Goal: Task Accomplishment & Management: Complete application form

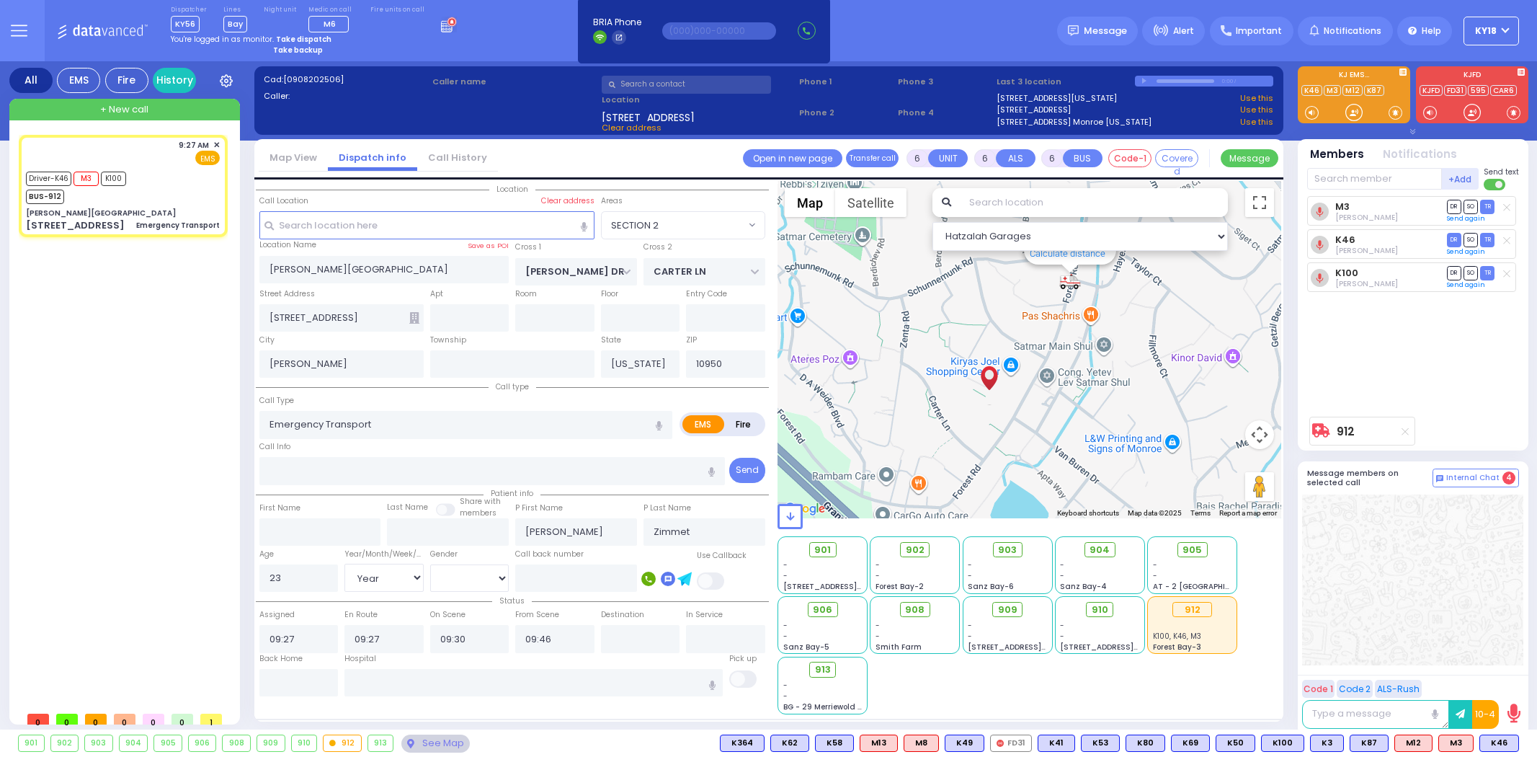
select select "SECTION 2"
select select "Year"
select select "[DEMOGRAPHIC_DATA]"
click at [289, 35] on strong "Take dispatch" at bounding box center [303, 39] width 55 height 11
select select "4"
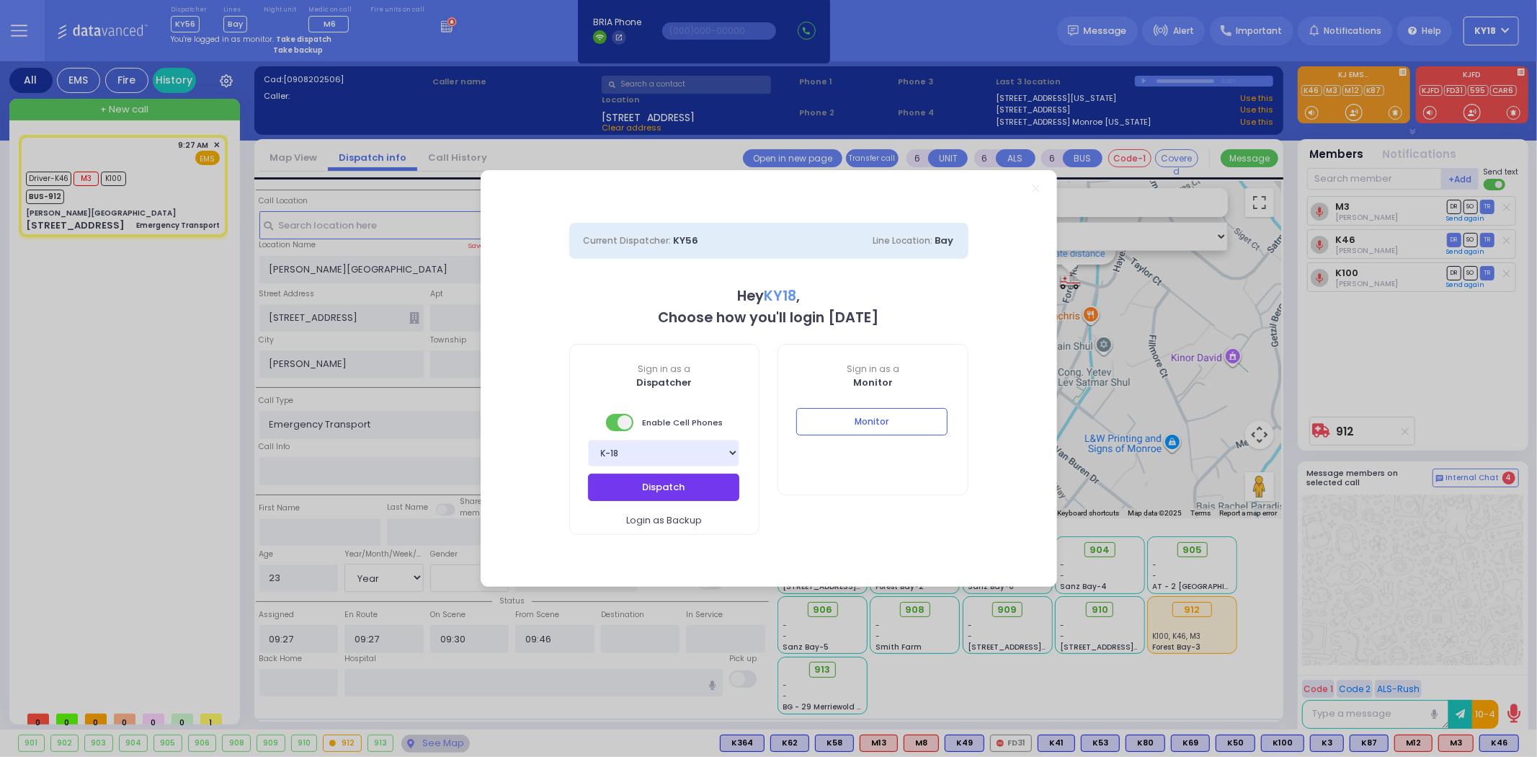
click at [638, 478] on button "Dispatch" at bounding box center [663, 486] width 151 height 27
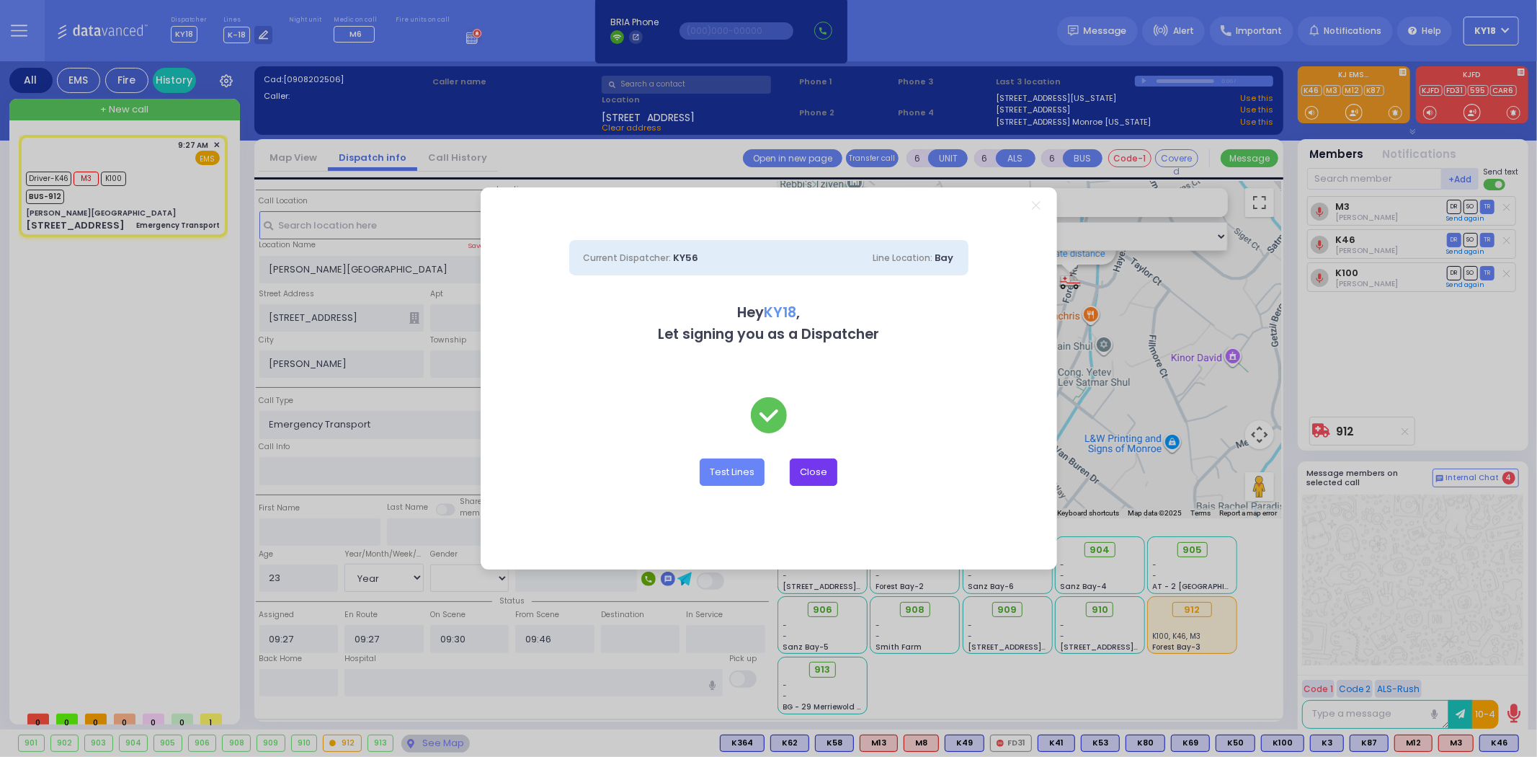
click at [820, 463] on button "Close" at bounding box center [814, 471] width 48 height 27
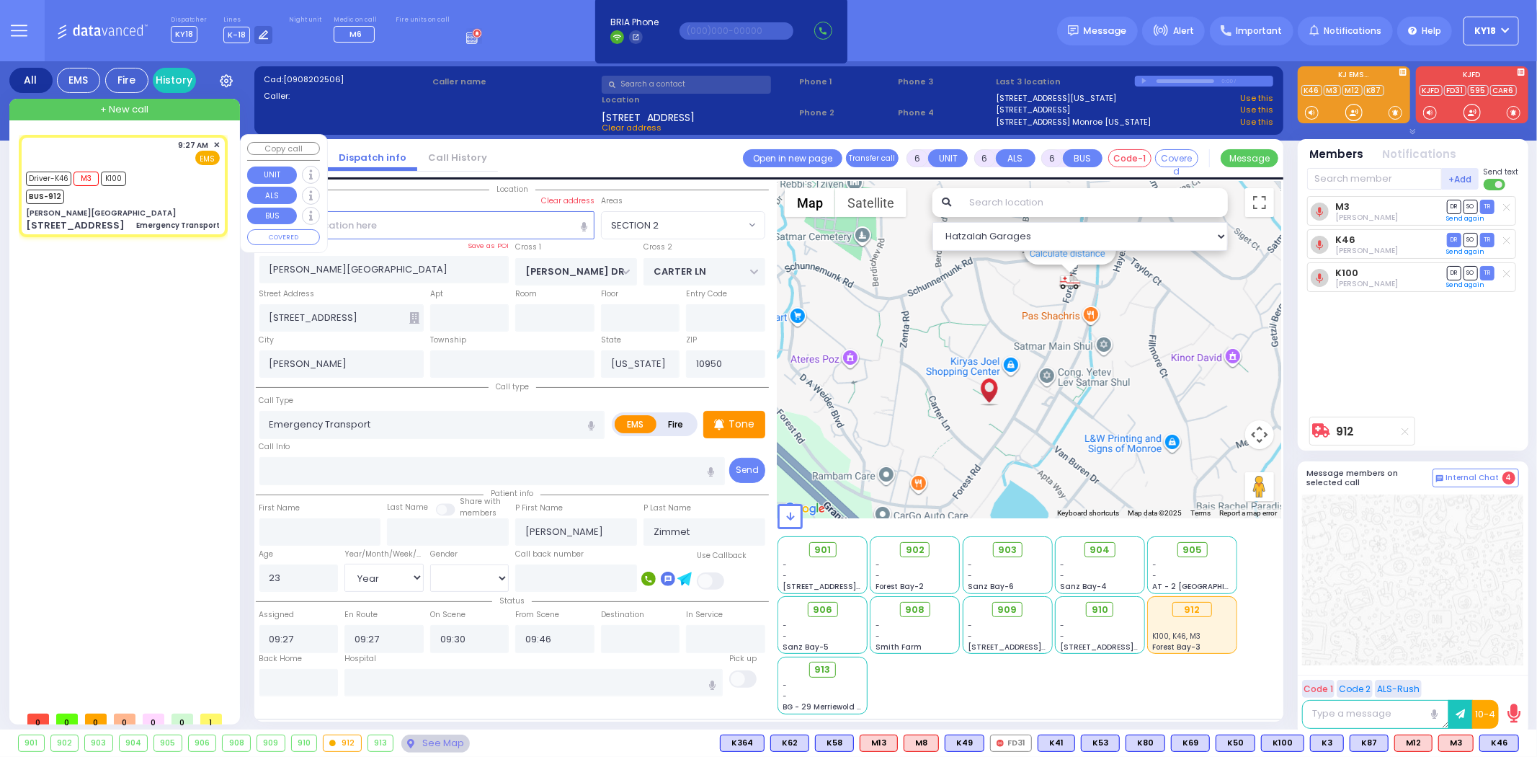
click at [189, 205] on div "9:27 AM ✕ EMS M3 K100" at bounding box center [123, 186] width 203 height 98
select select
radio input "true"
select select "Year"
select select "[DEMOGRAPHIC_DATA]"
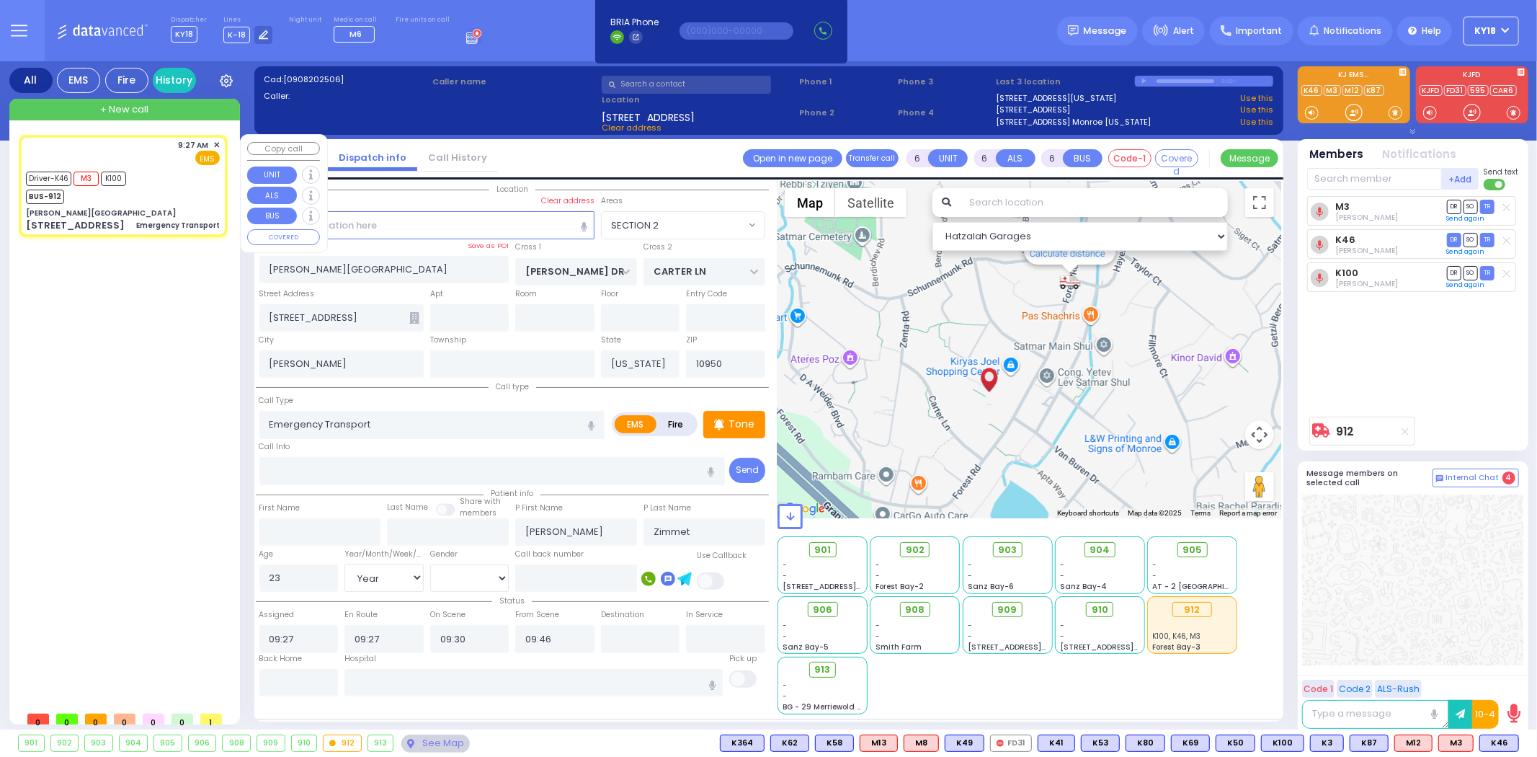
select select "Hatzalah Garages"
select select "SECTION 2"
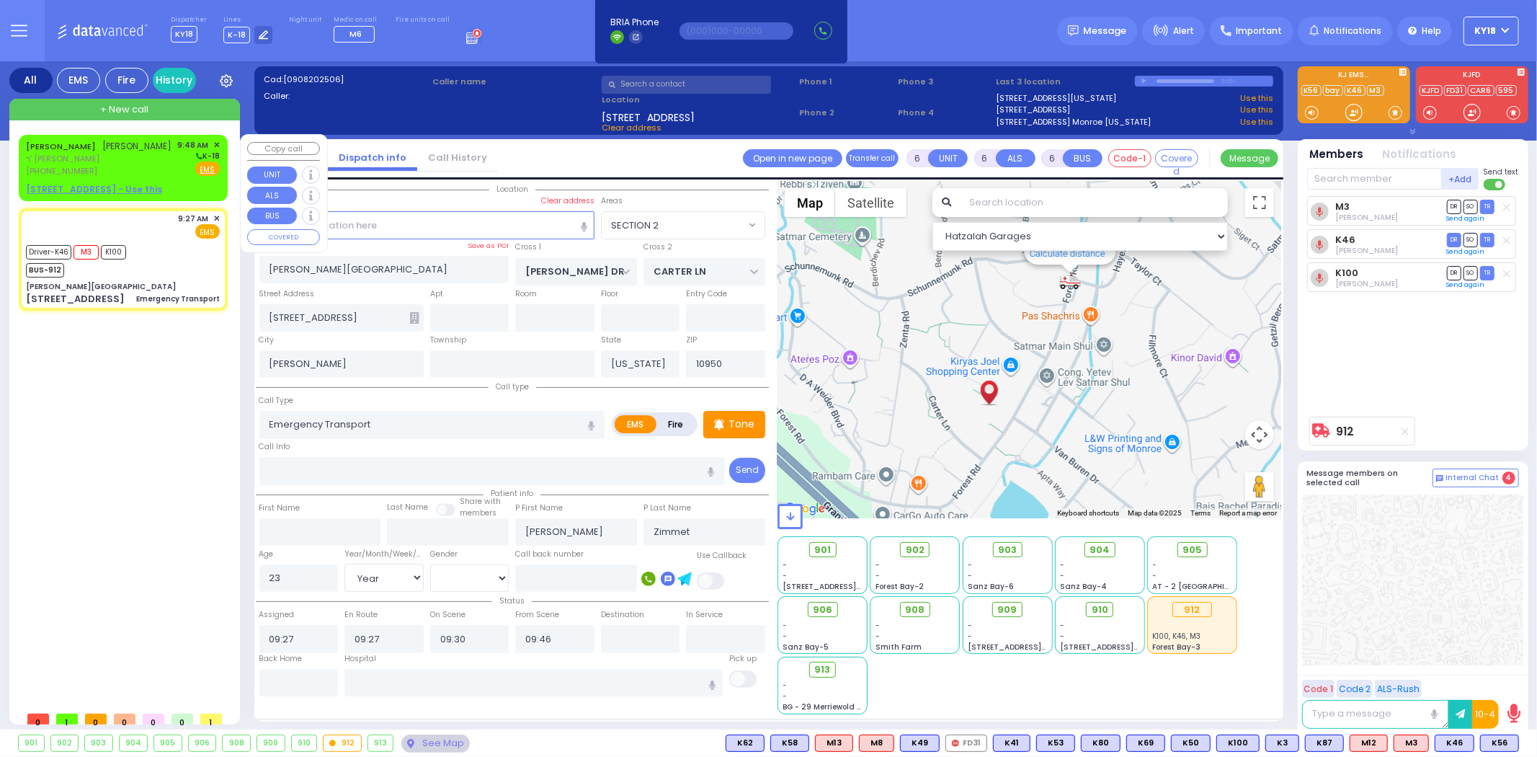
click at [150, 165] on span "ר' [PERSON_NAME]" at bounding box center [99, 159] width 146 height 12
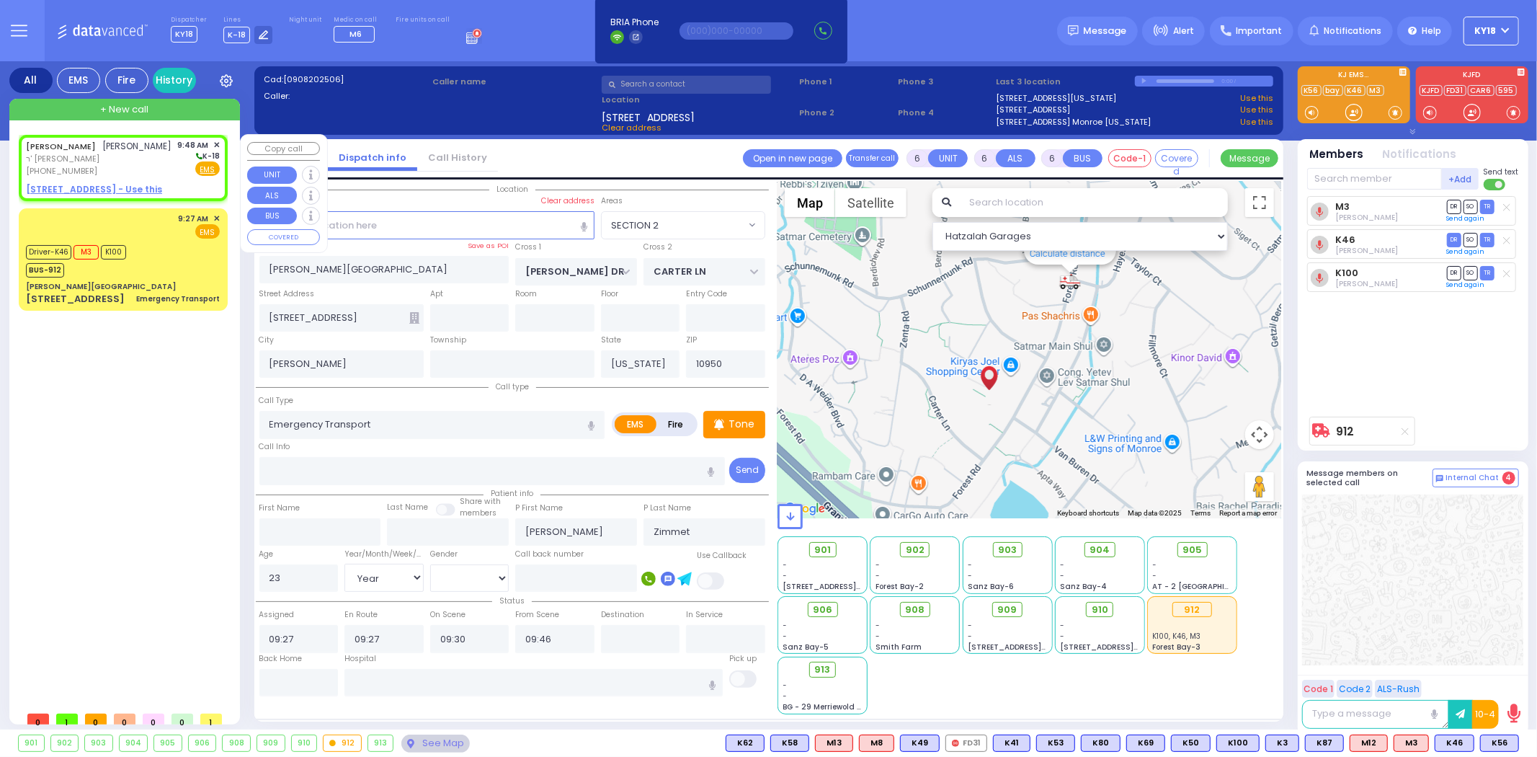
type input "2"
type input "1"
select select
radio input "true"
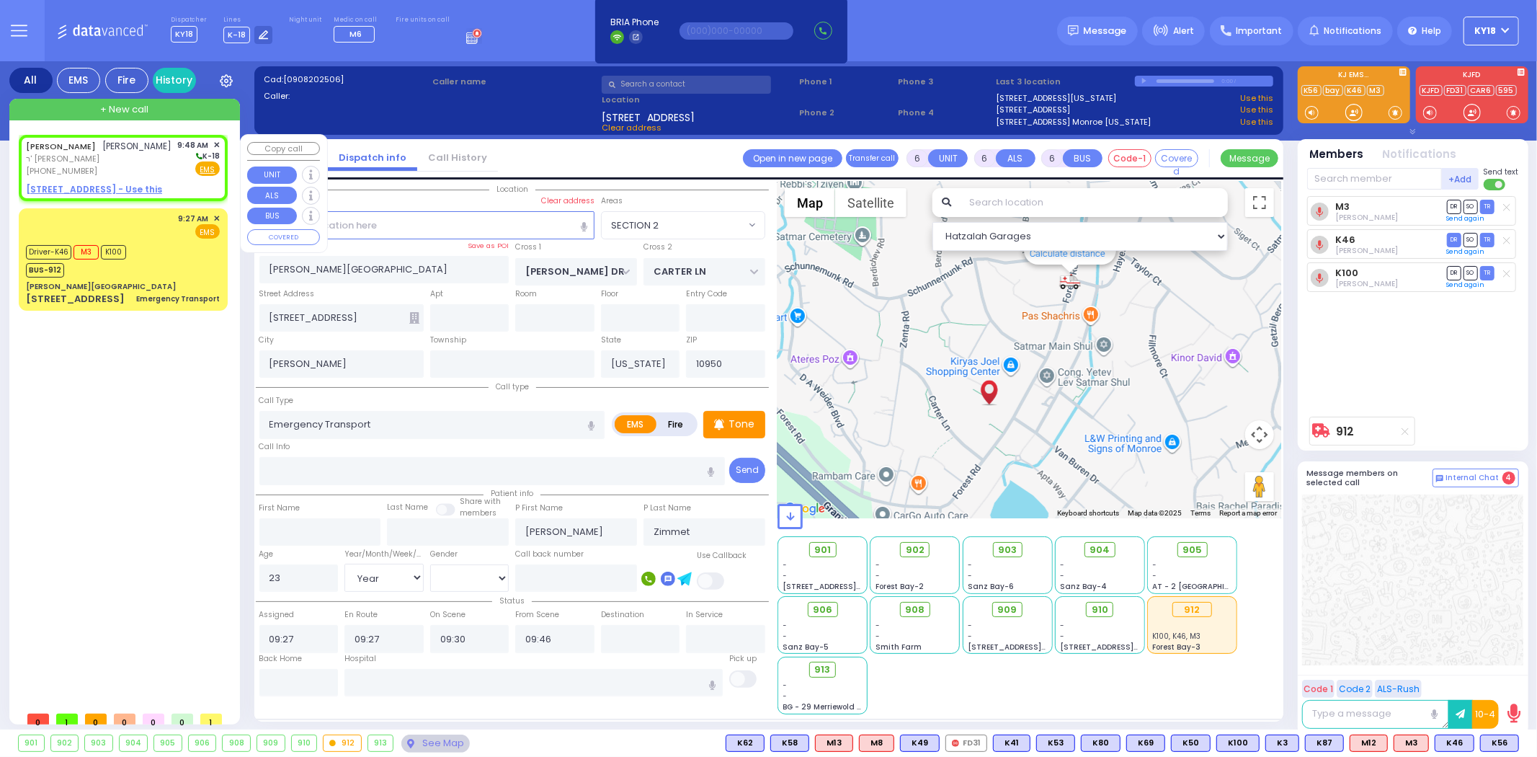
type input "[PERSON_NAME]"
select select
type input "09:48"
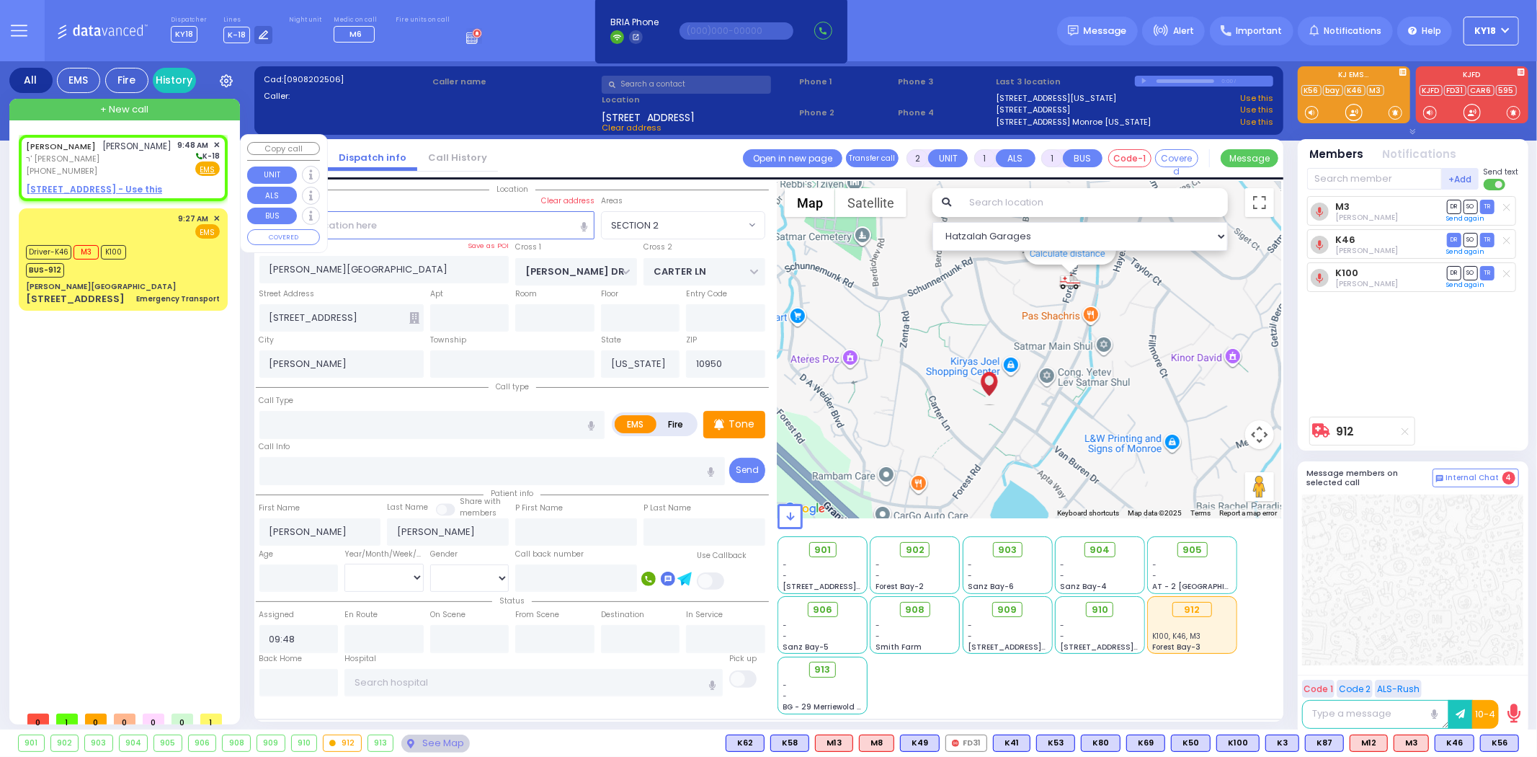
select select "Hatzalah Garages"
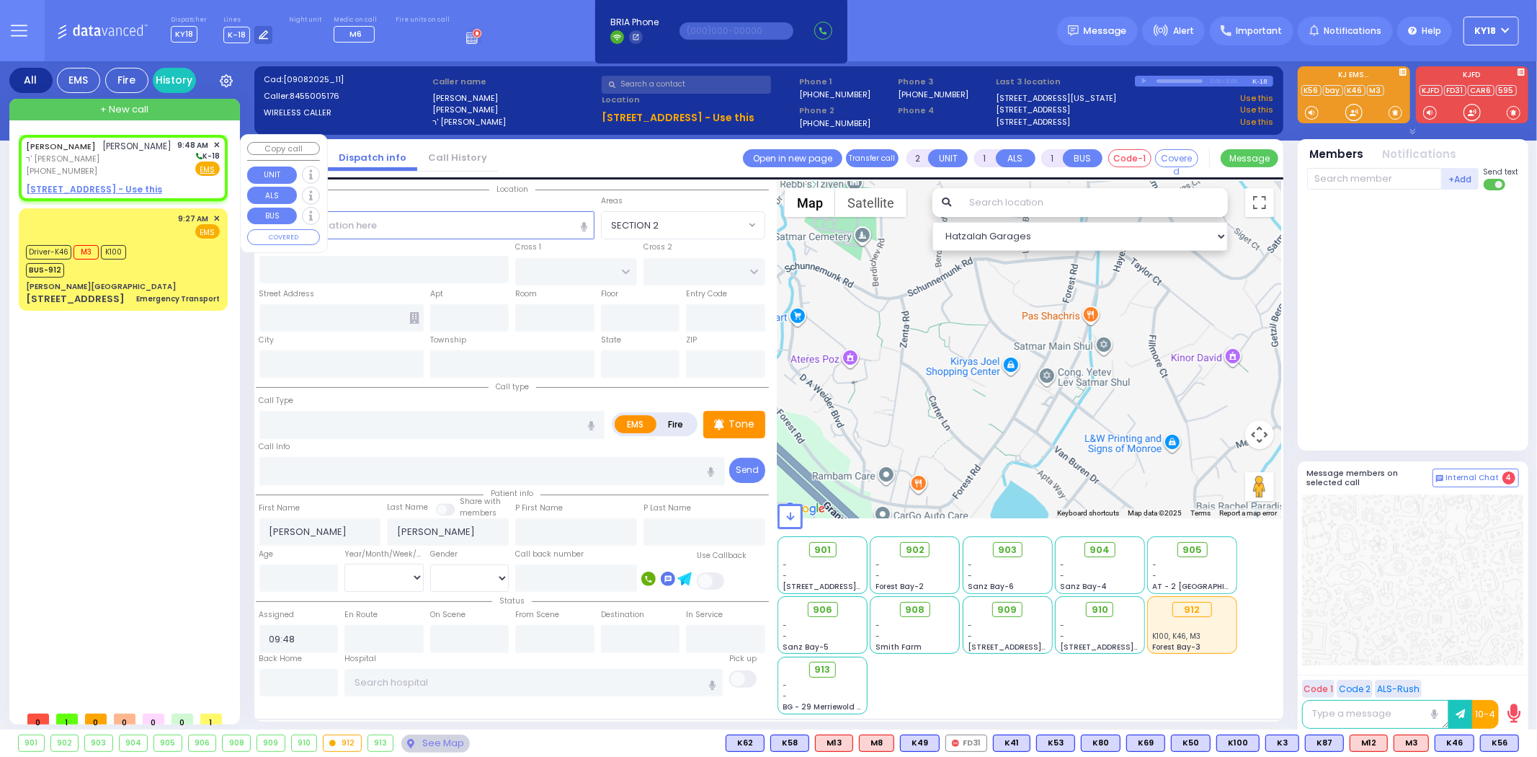
click at [133, 195] on u "[STREET_ADDRESS] - Use this" at bounding box center [94, 189] width 136 height 12
select select
radio input "true"
select select
select select "Hatzalah Garages"
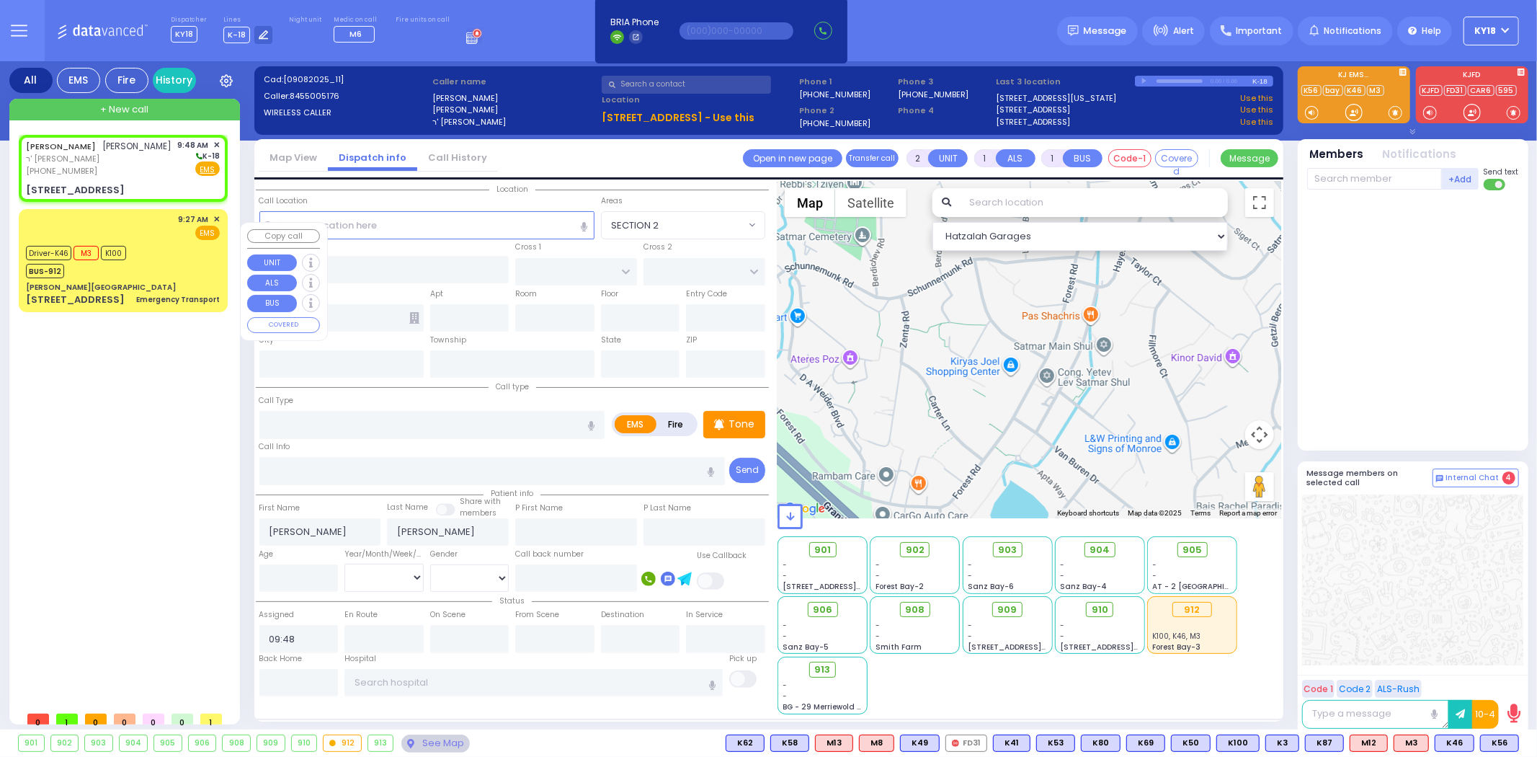
select select
radio input "true"
select select
select select "Hatzalah Garages"
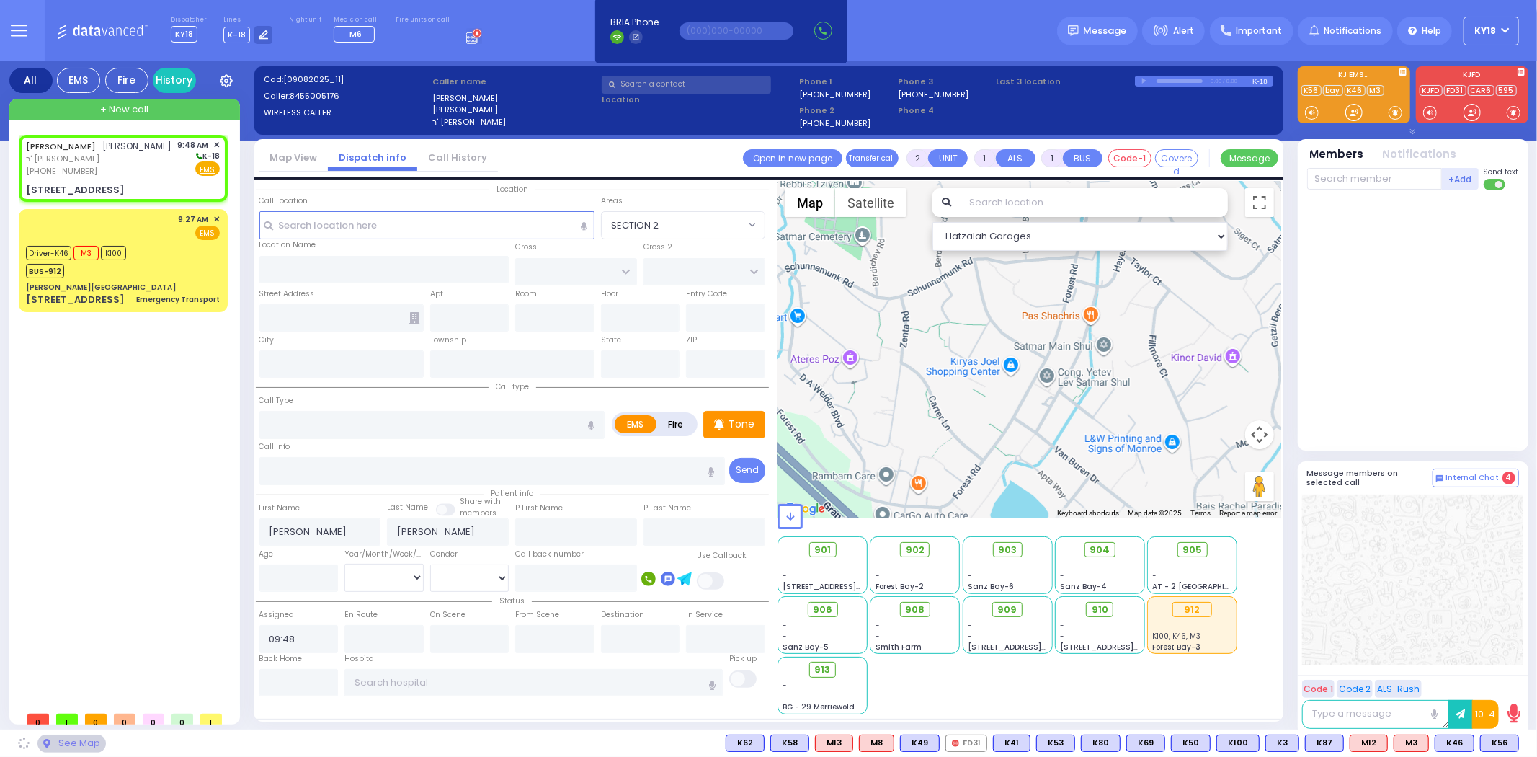
type input "[GEOGRAPHIC_DATA]"
type input "CHEVRON RD"
type input "[STREET_ADDRESS]"
type input "202"
type input "[PERSON_NAME]"
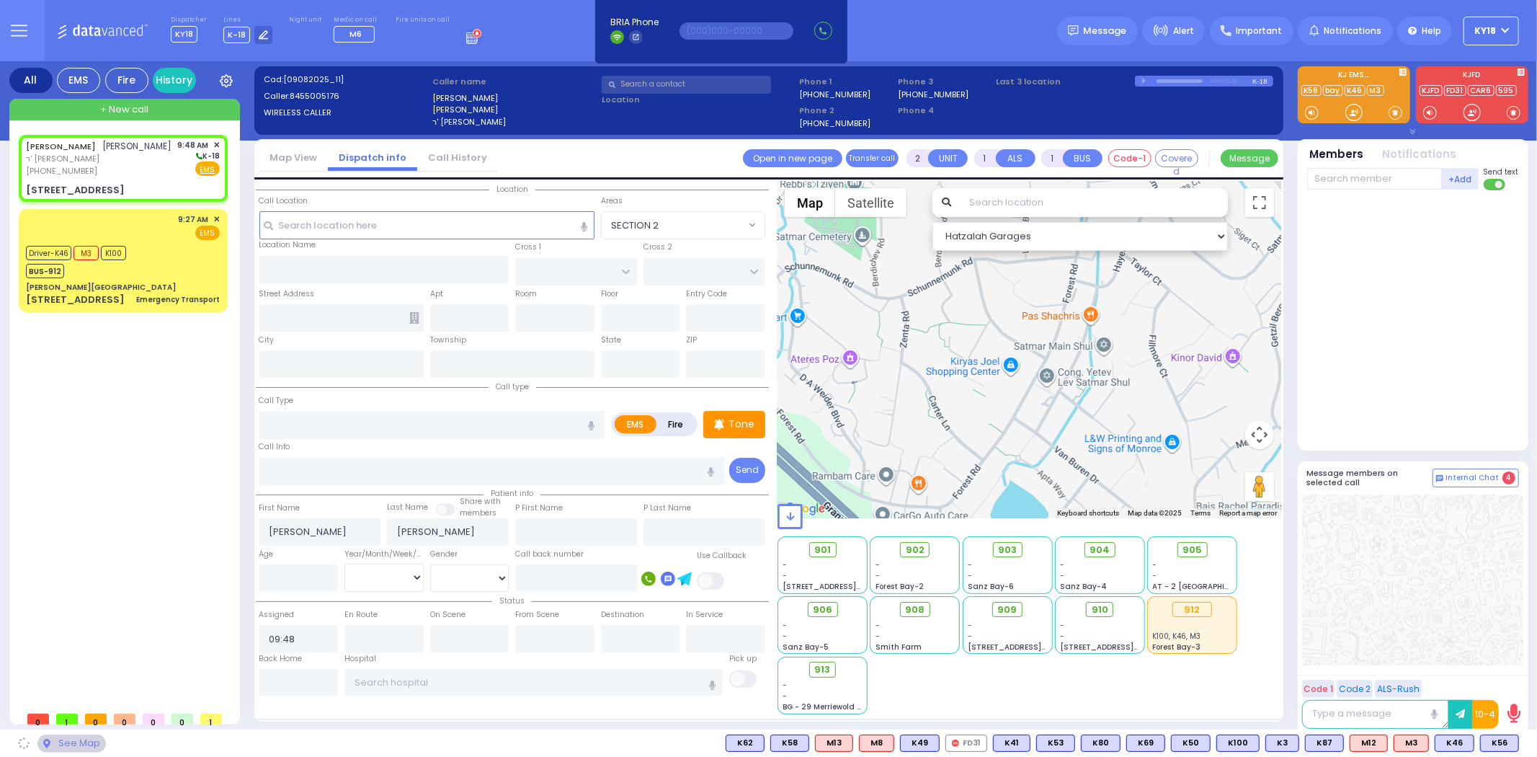
type input "[US_STATE]"
type input "10950"
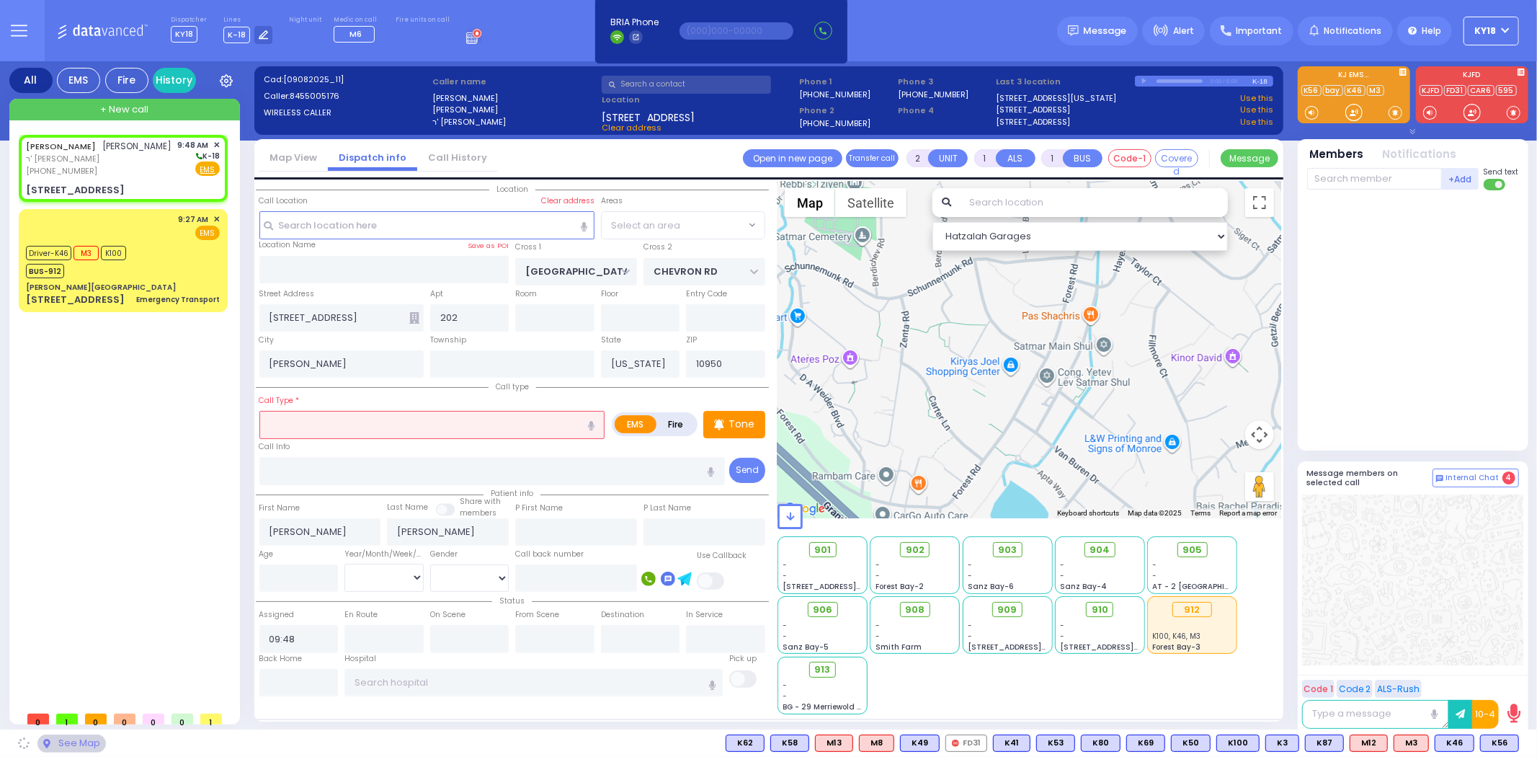
select select "SECTION 5"
click at [318, 424] on input "text" at bounding box center [432, 424] width 346 height 27
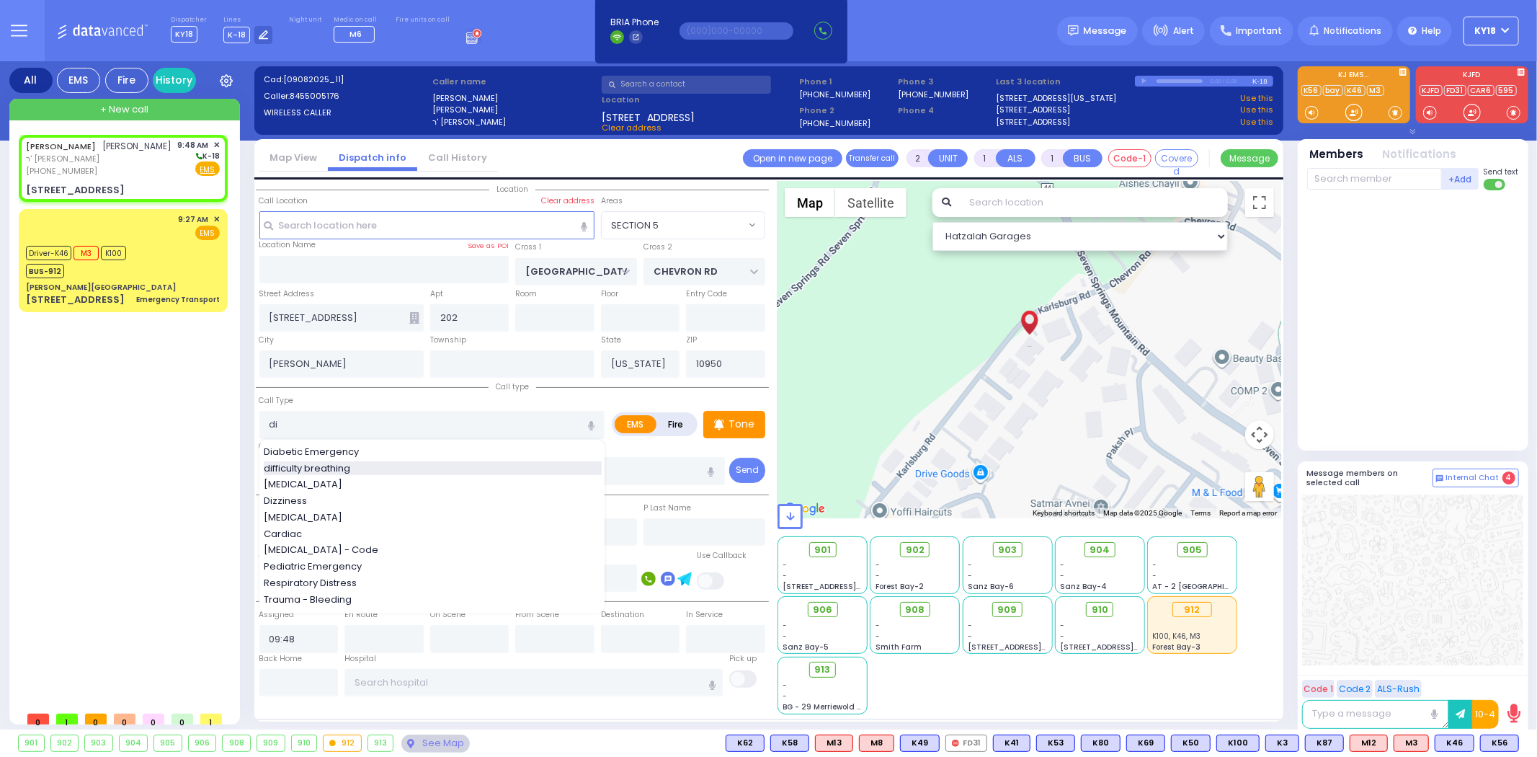
click at [324, 471] on span "difficulty breathing" at bounding box center [310, 468] width 92 height 14
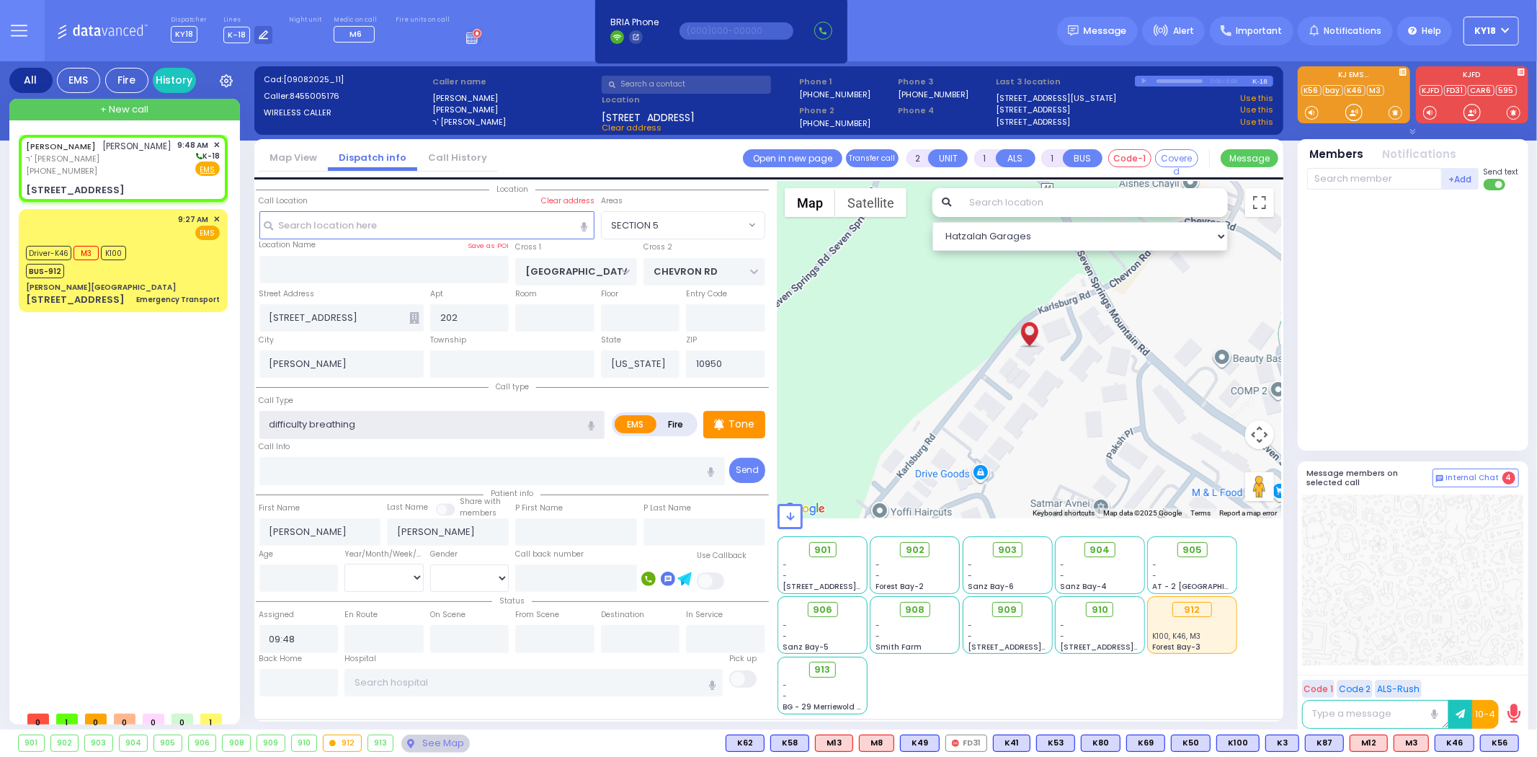
drag, startPoint x: 360, startPoint y: 423, endPoint x: 242, endPoint y: 425, distance: 118.2
click at [242, 425] on div "All EMS Fire History Settings" at bounding box center [768, 398] width 1519 height 674
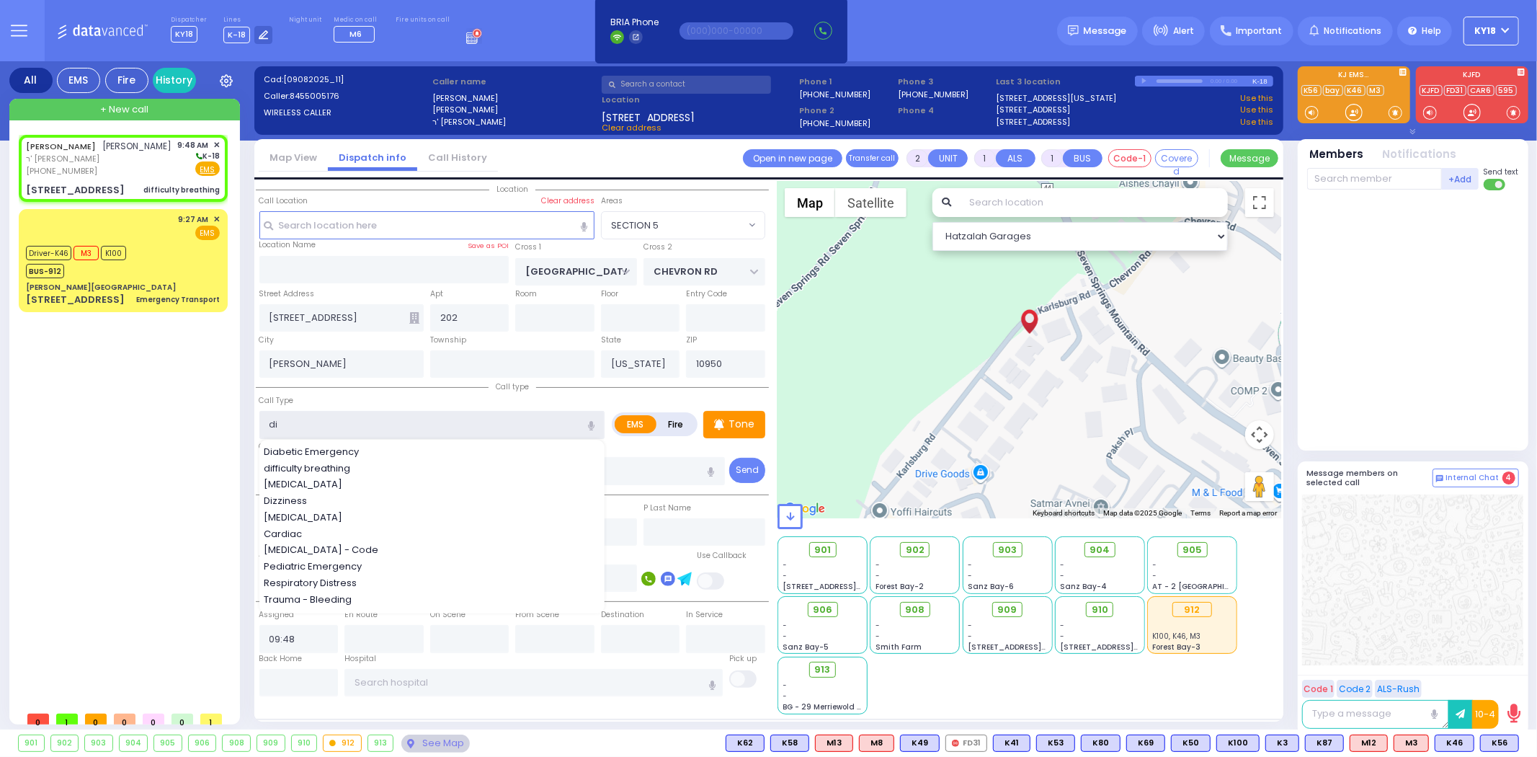
type input "dis"
select select
radio input "true"
select select
select select "Hatzalah Garages"
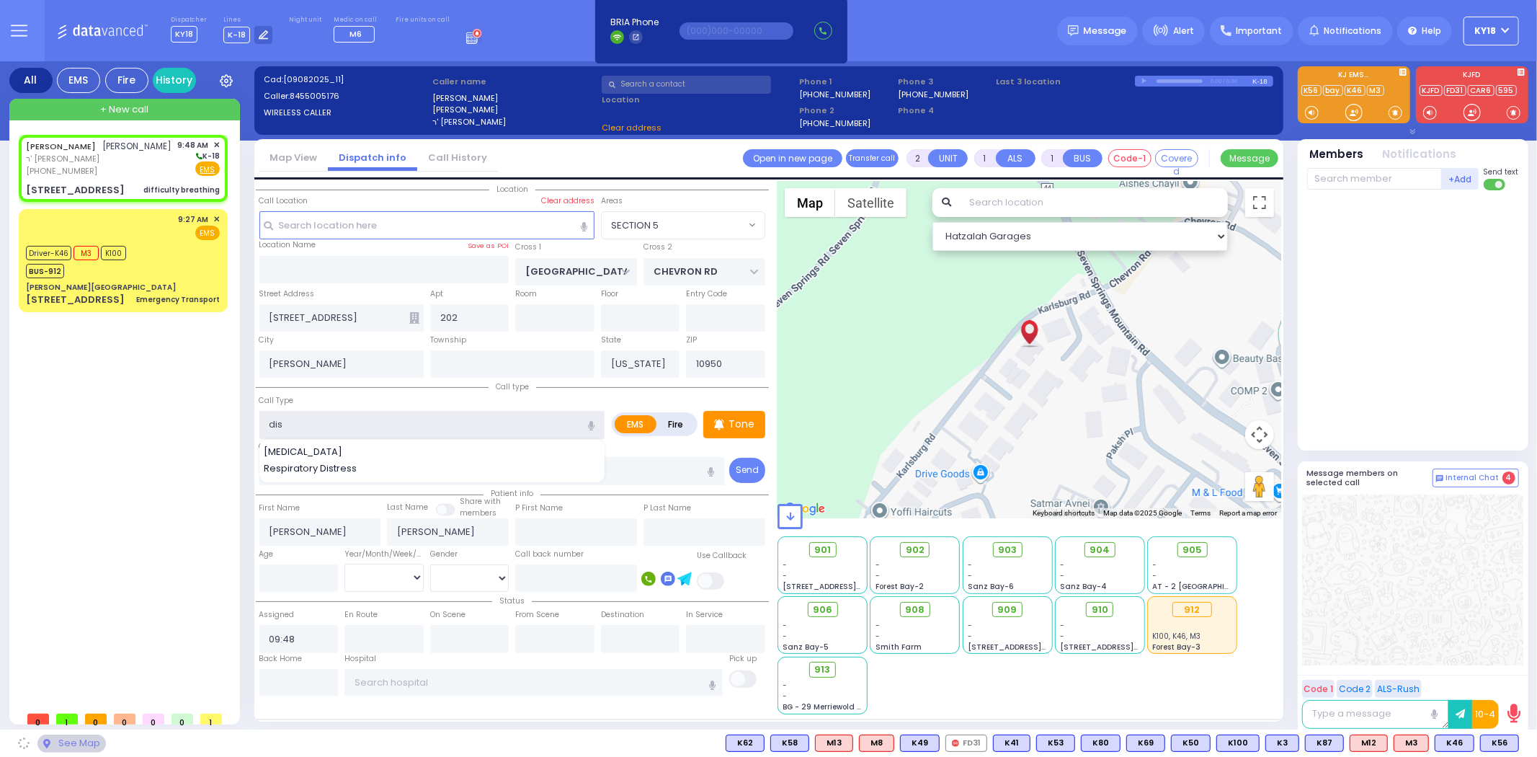
select select "SECTION 5"
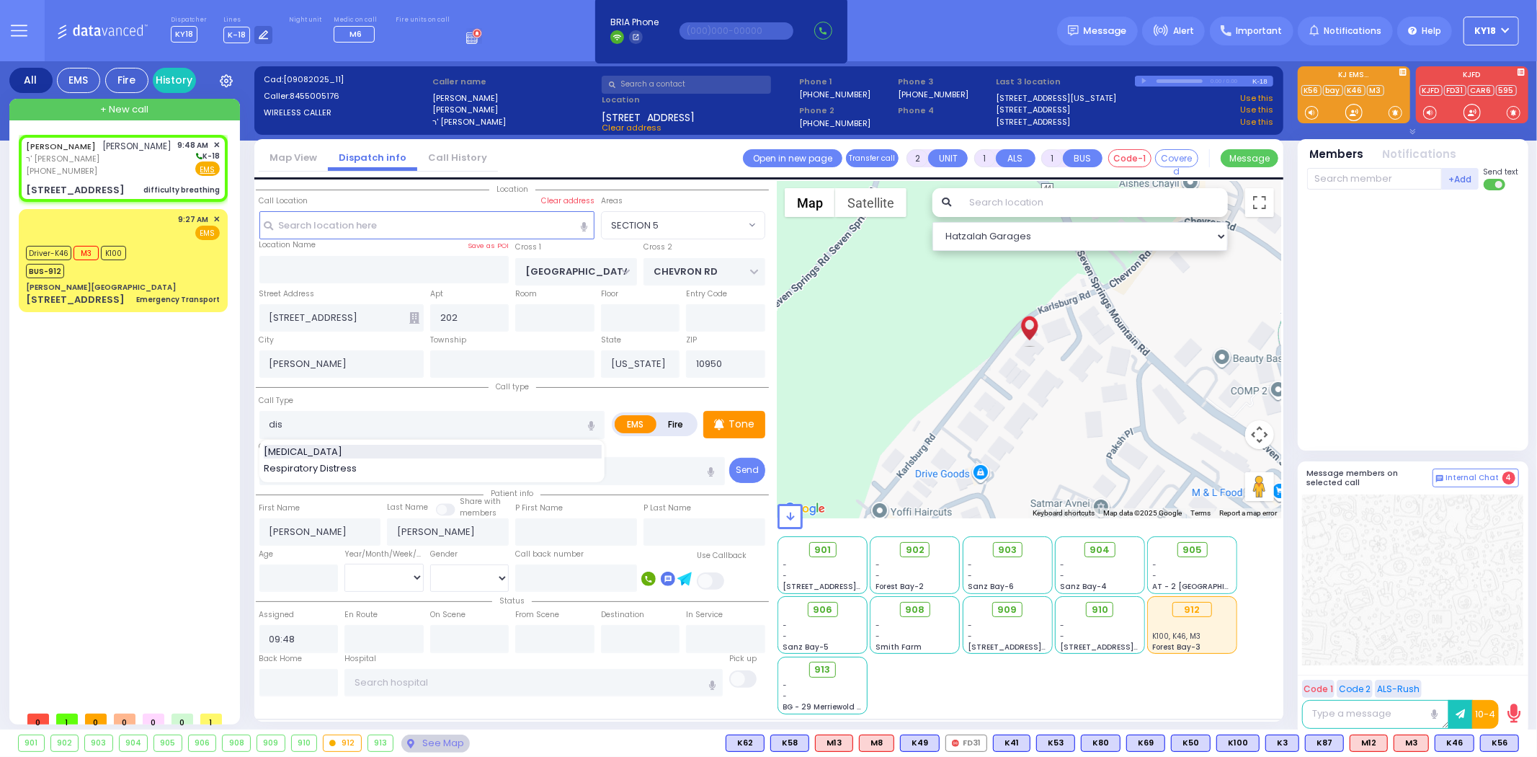
click at [278, 445] on span "[MEDICAL_DATA]" at bounding box center [306, 452] width 84 height 14
type input "[MEDICAL_DATA]"
type input "0"
click at [312, 564] on input "number" at bounding box center [298, 577] width 79 height 27
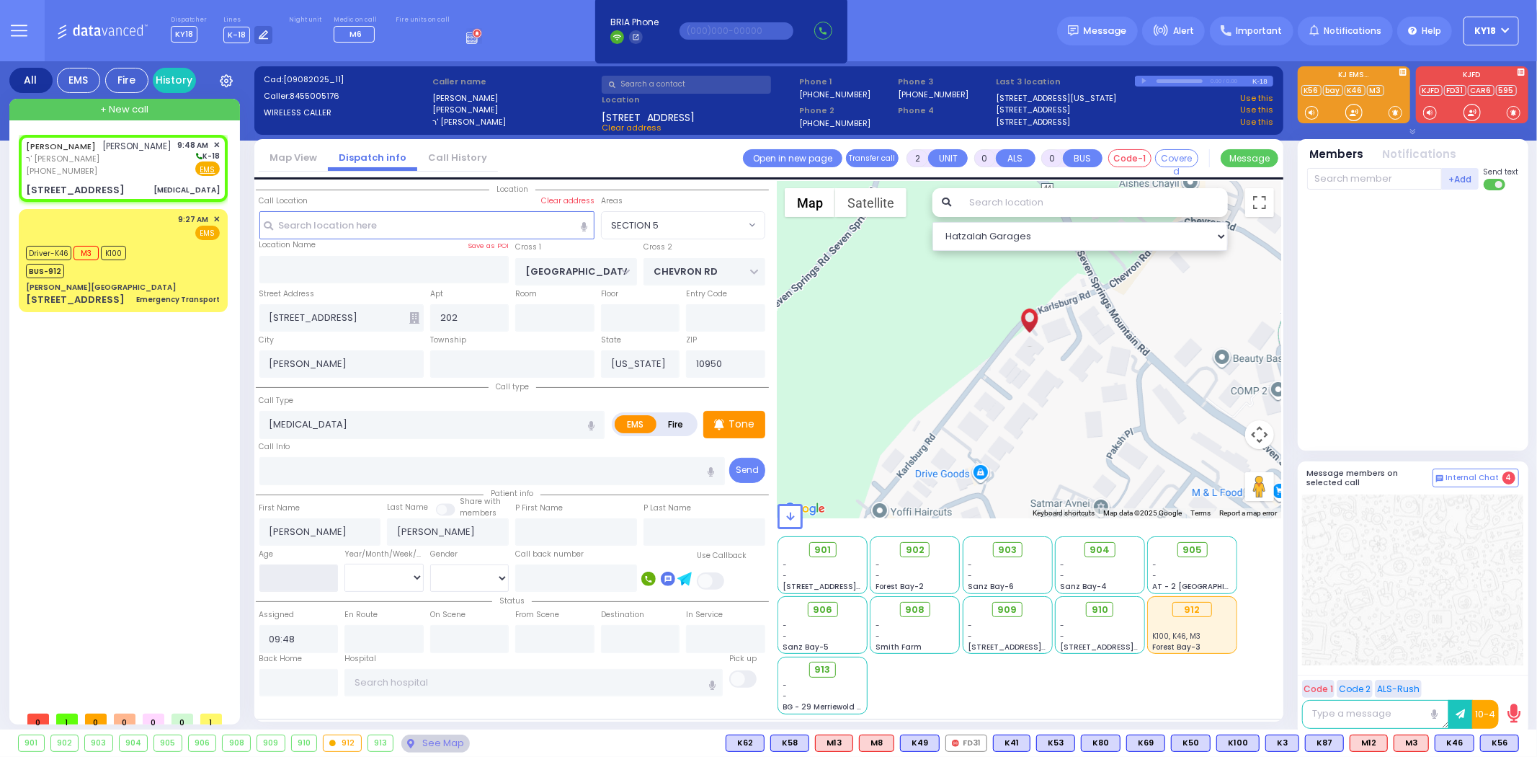
select select
radio input "true"
select select
select select "Hatzalah Garages"
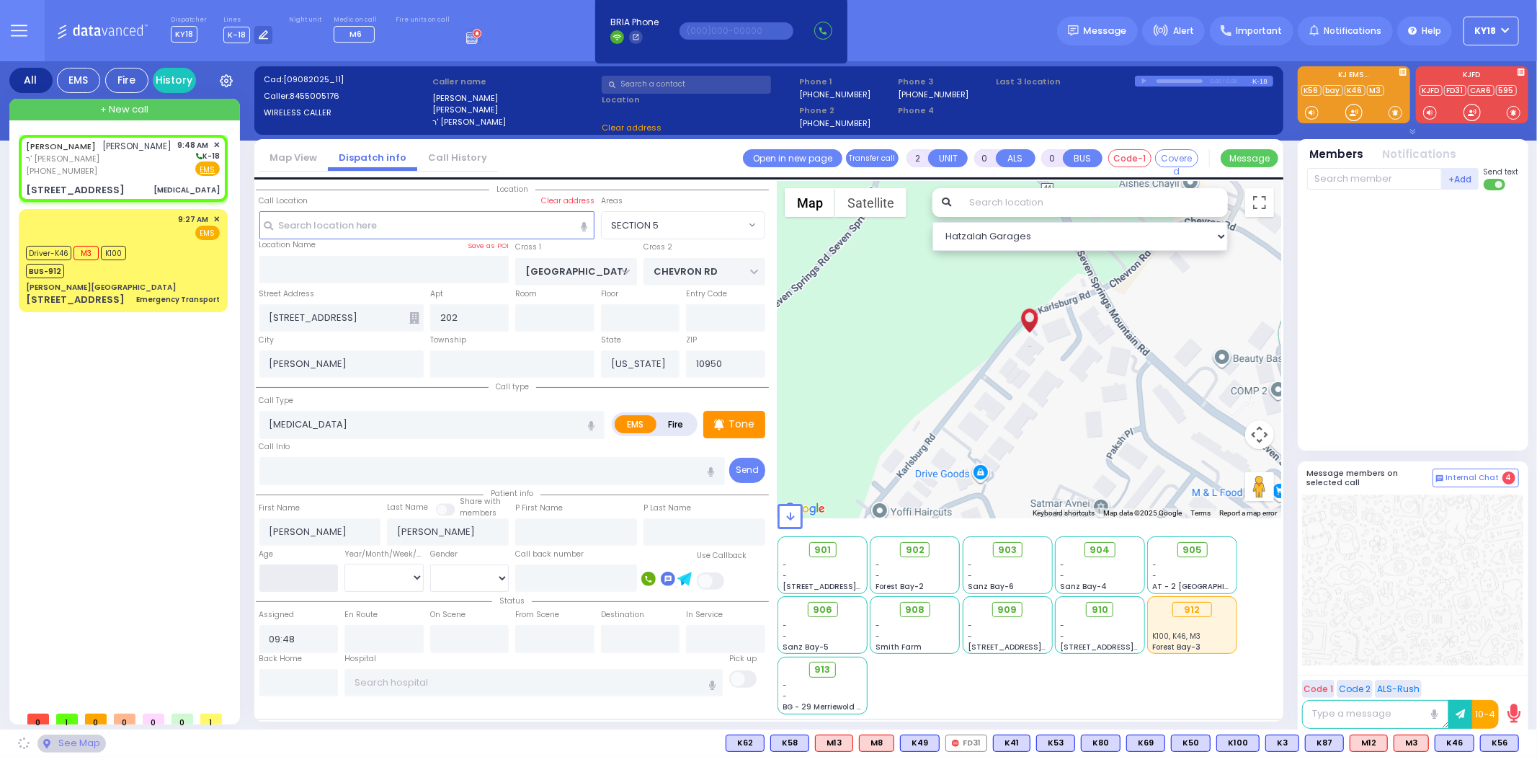
select select "SECTION 5"
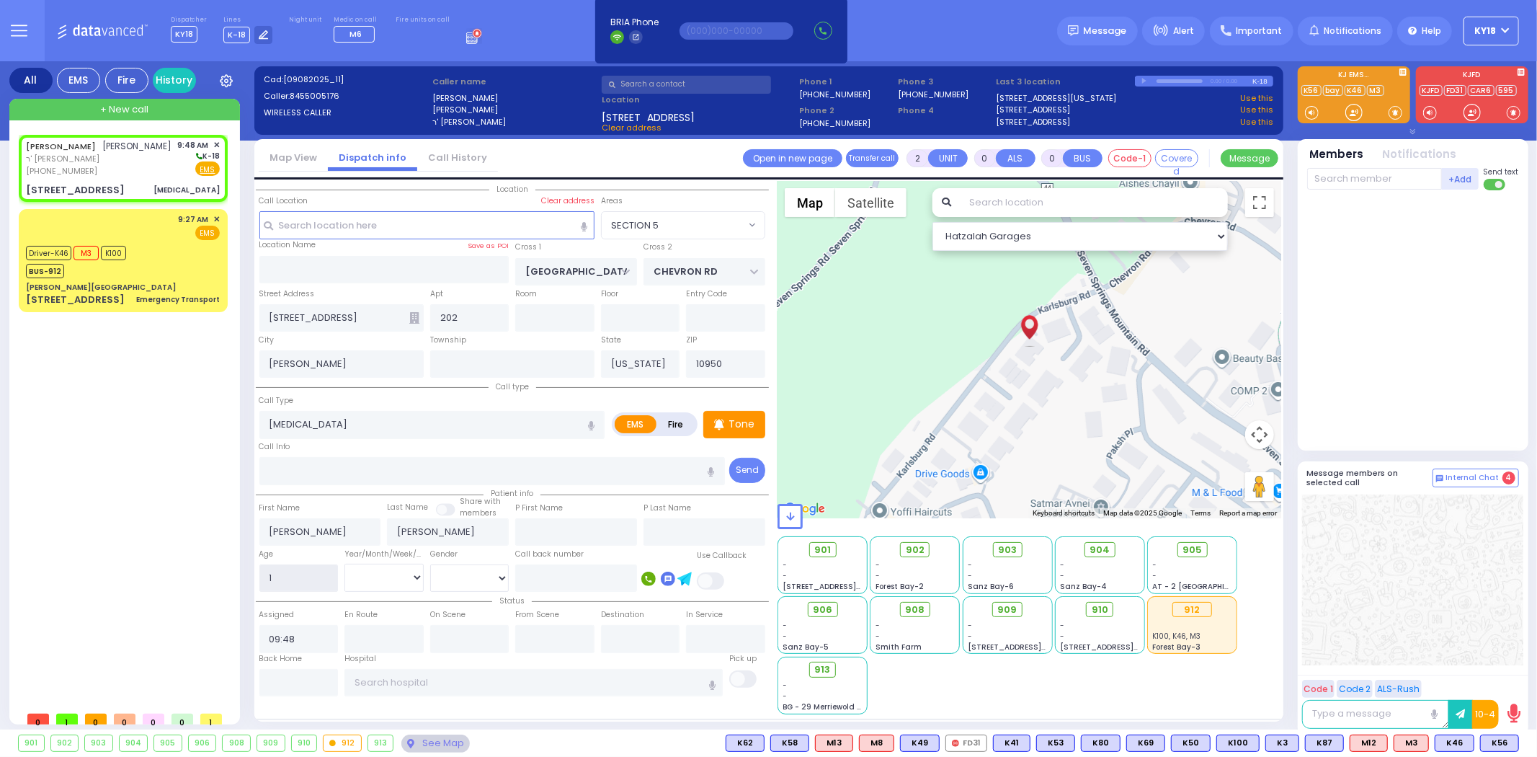
type input "1"
click at [360, 580] on select "Year Month Week Day" at bounding box center [383, 576] width 79 height 27
select select "Year"
click at [344, 563] on select "Year Month Week Day" at bounding box center [383, 576] width 79 height 27
select select
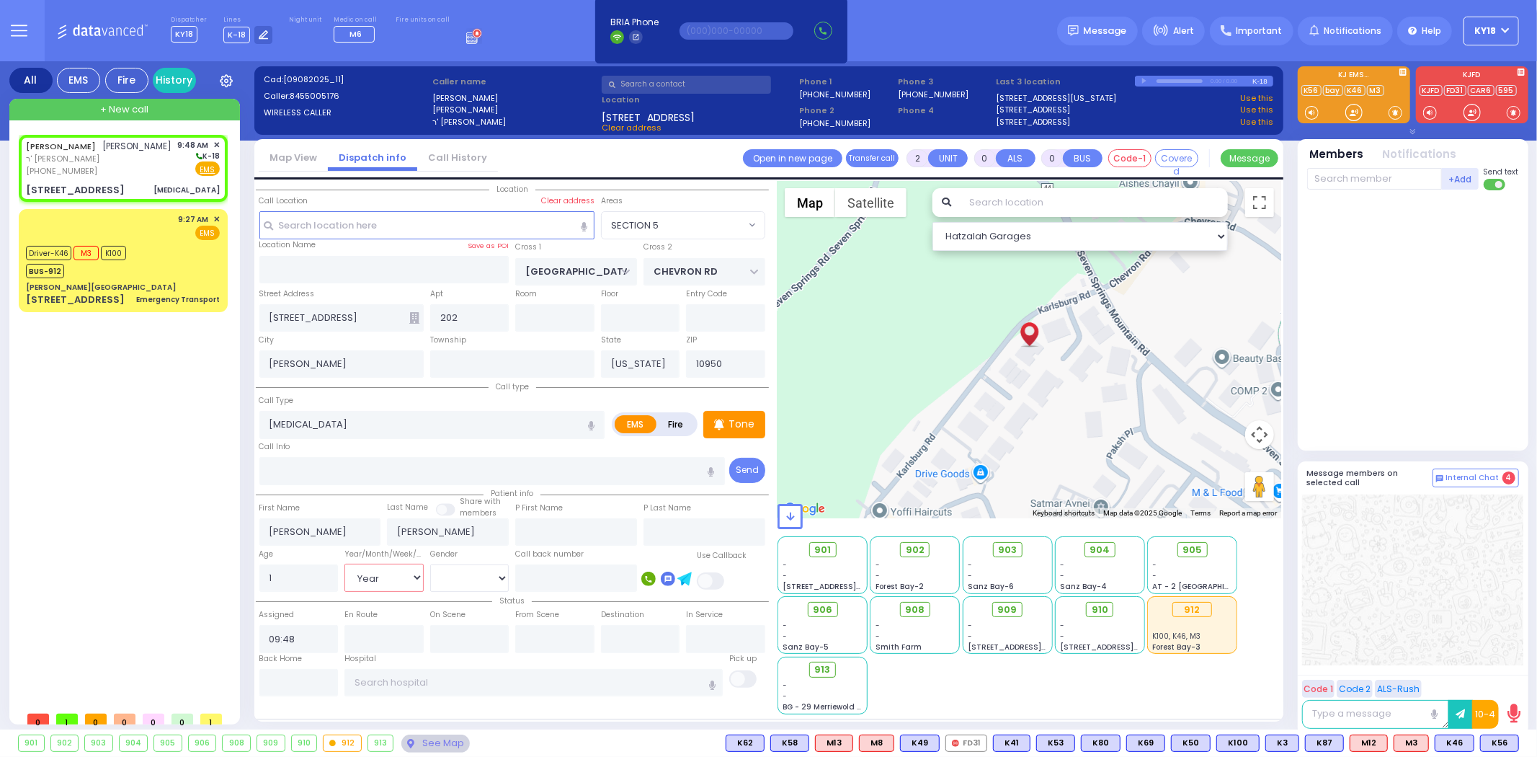
radio input "true"
select select
select select "Hatzalah Garages"
select select
radio input "true"
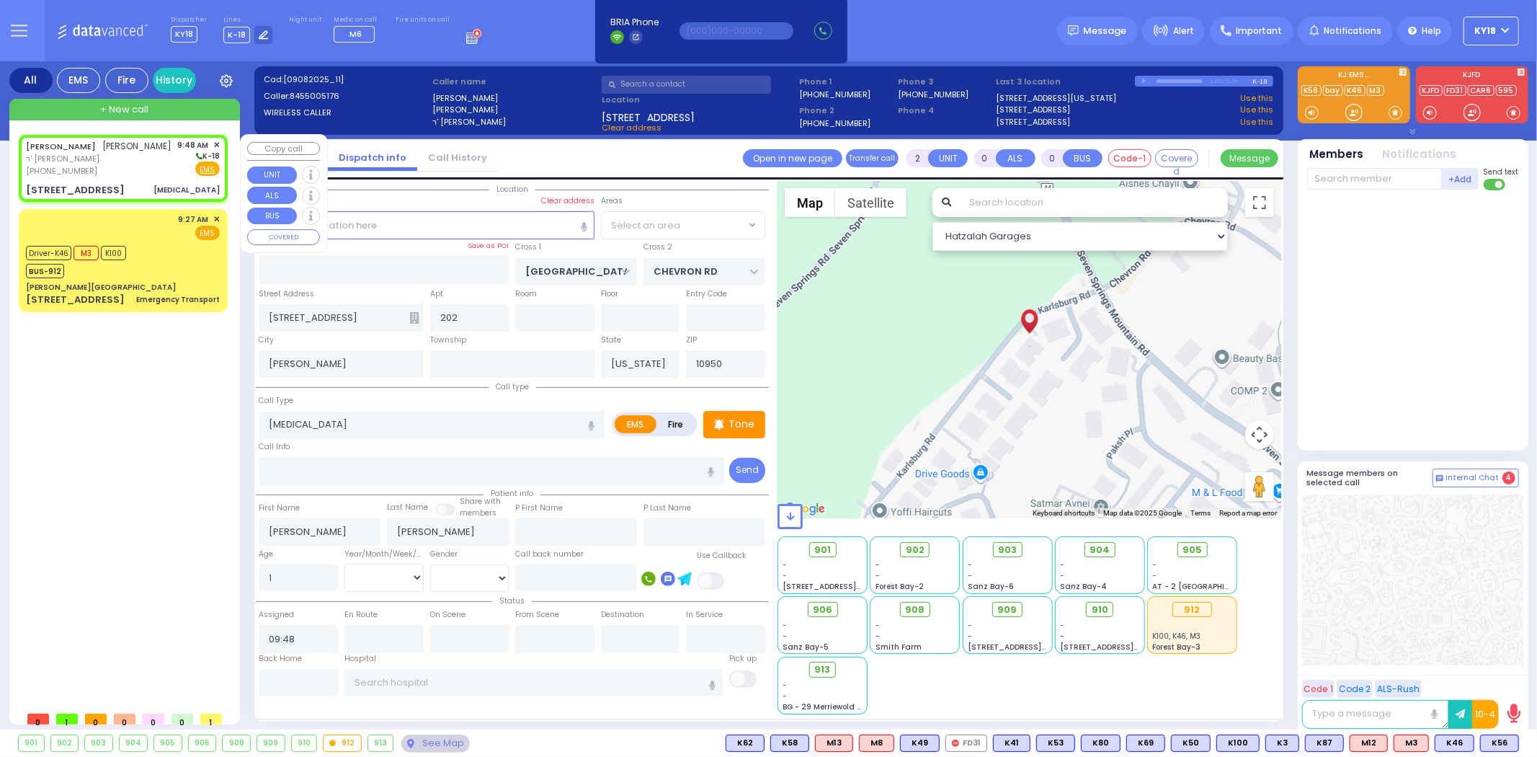
select select "Year"
click at [145, 197] on div "[STREET_ADDRESS] [MEDICAL_DATA]" at bounding box center [123, 190] width 194 height 14
select select "Hatzalah Garages"
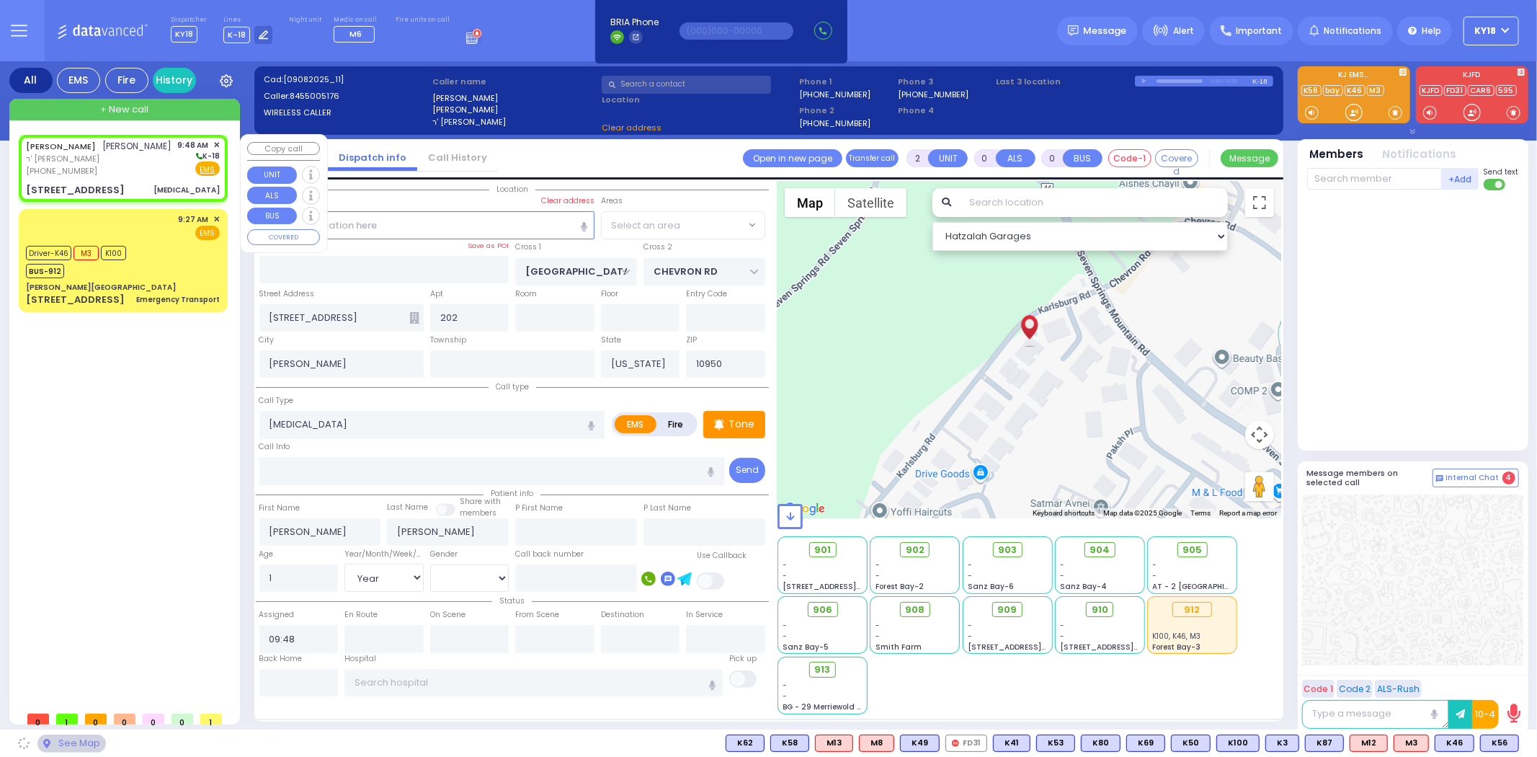
click at [145, 197] on div "[STREET_ADDRESS] [MEDICAL_DATA]" at bounding box center [123, 190] width 194 height 14
select select "SECTION 5"
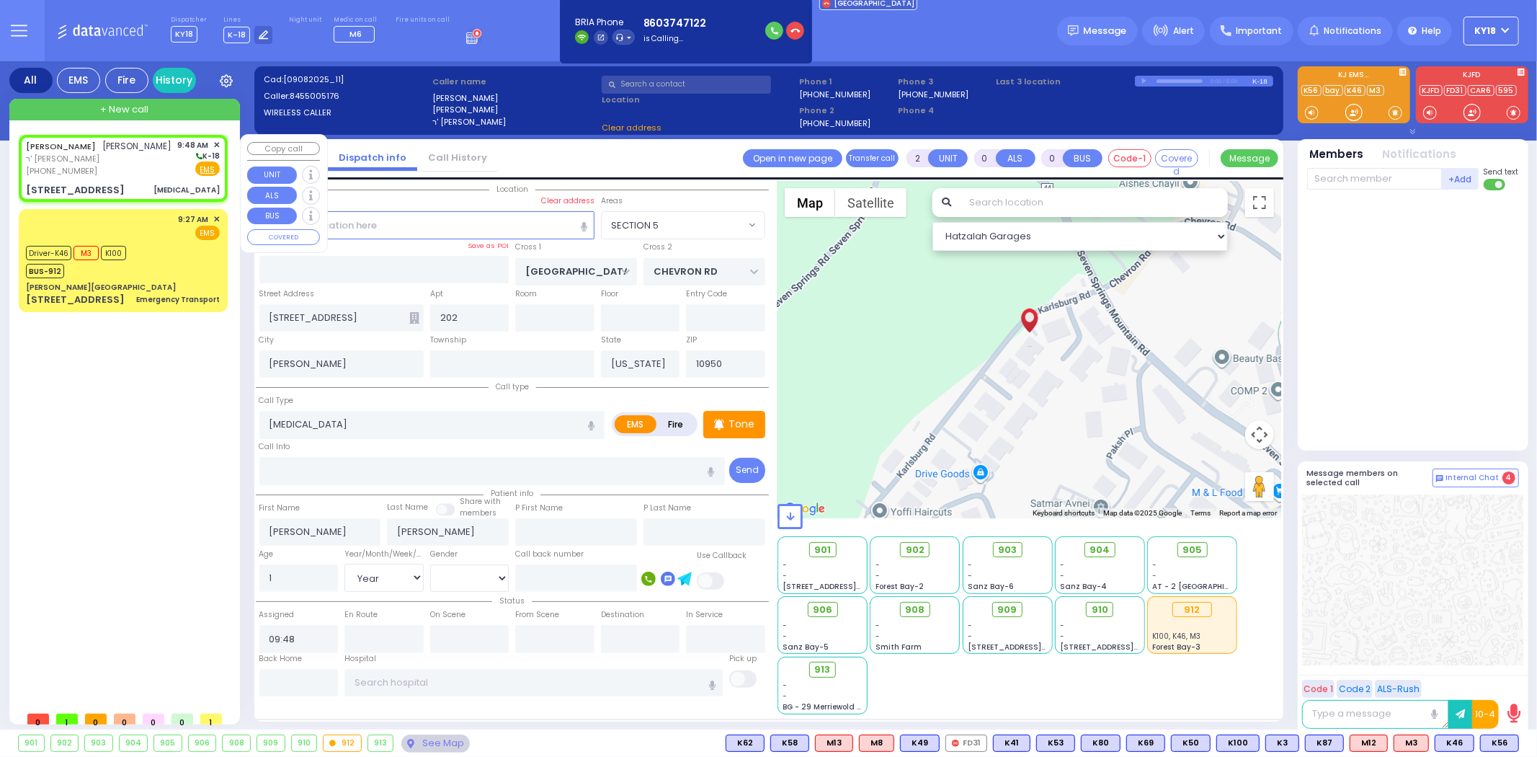
select select
radio input "true"
select select "Year"
select select "Hatzalah Garages"
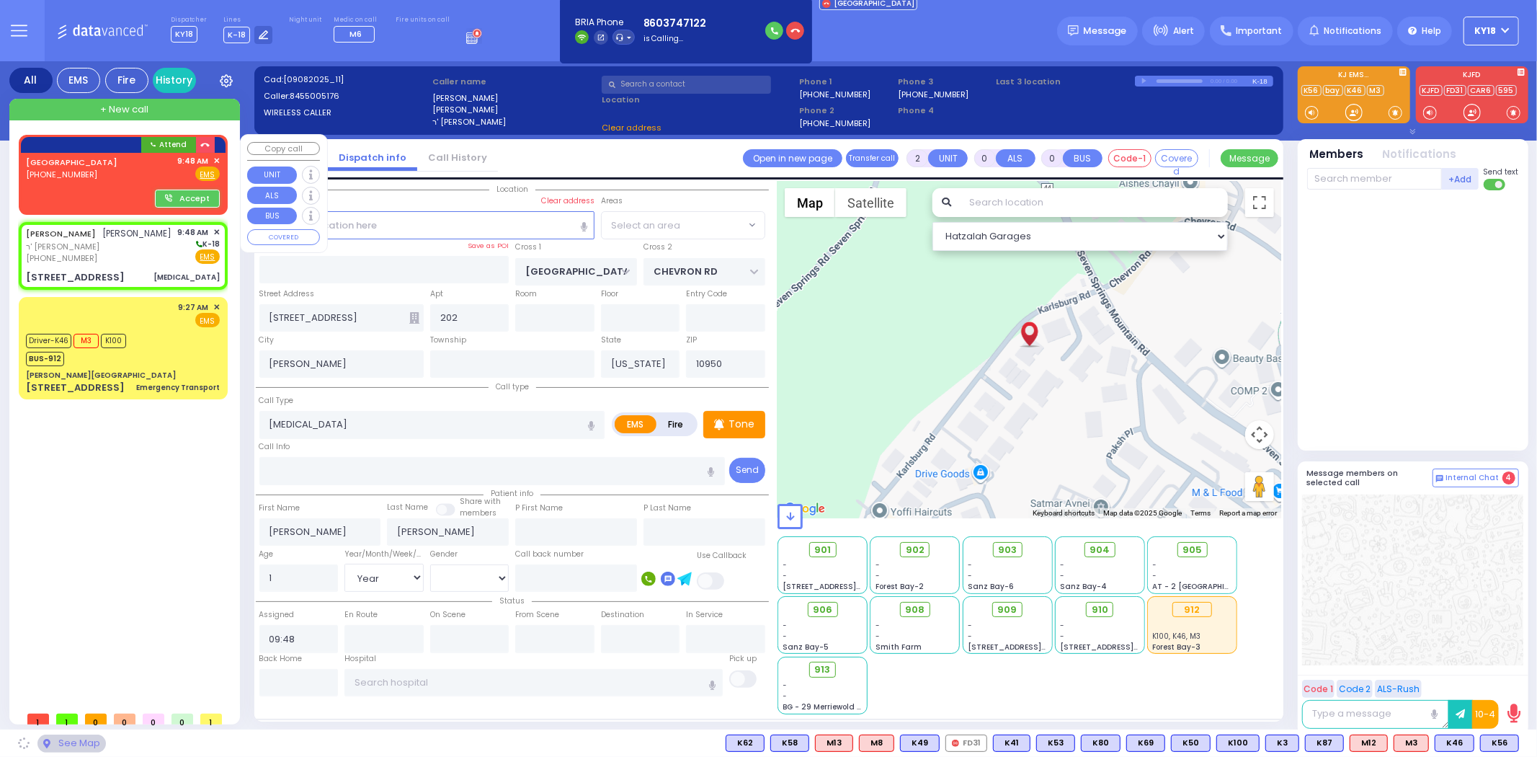
select select "SECTION 5"
select select
radio input "true"
select select "Year"
select select
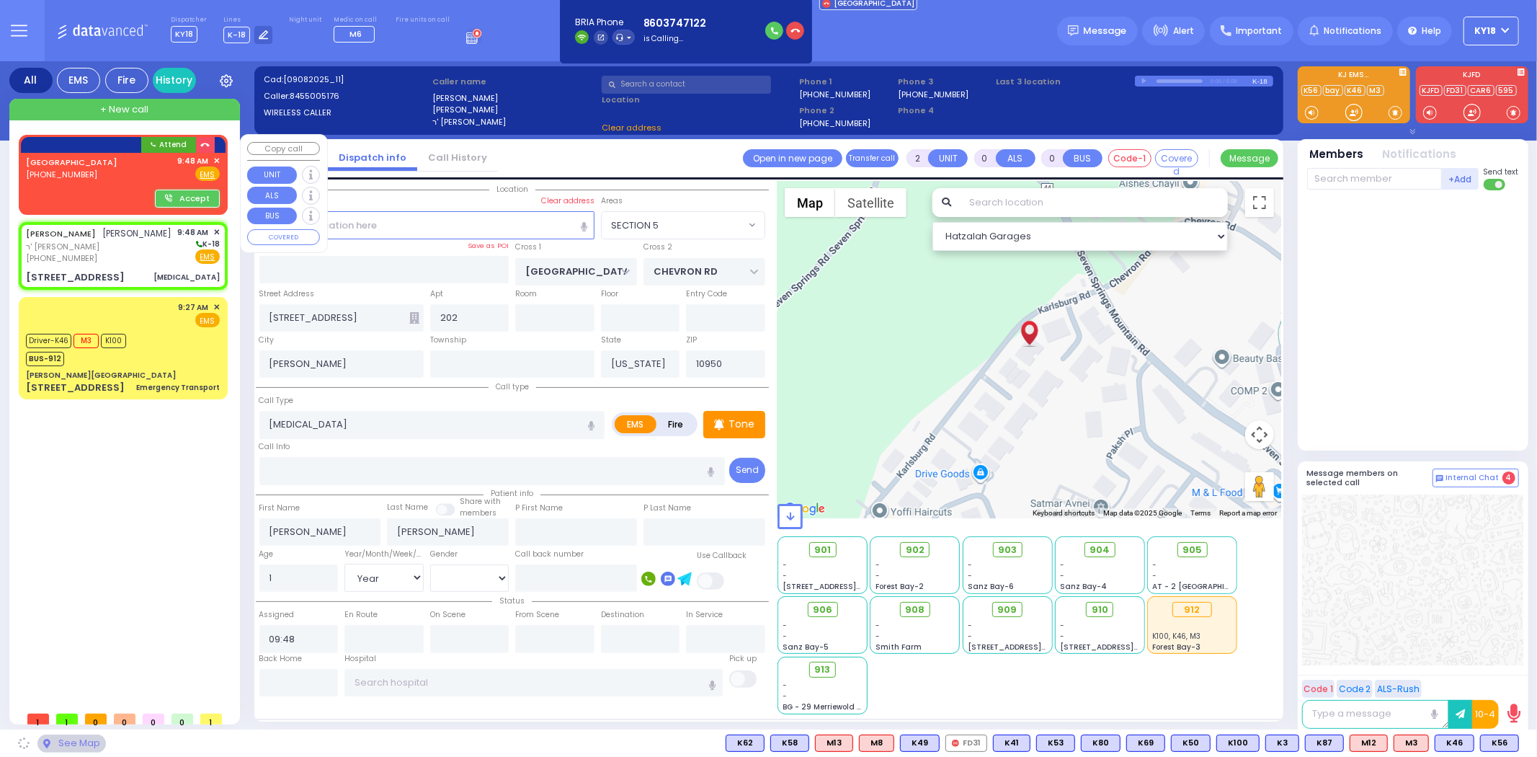
select select "Hatzalah Garages"
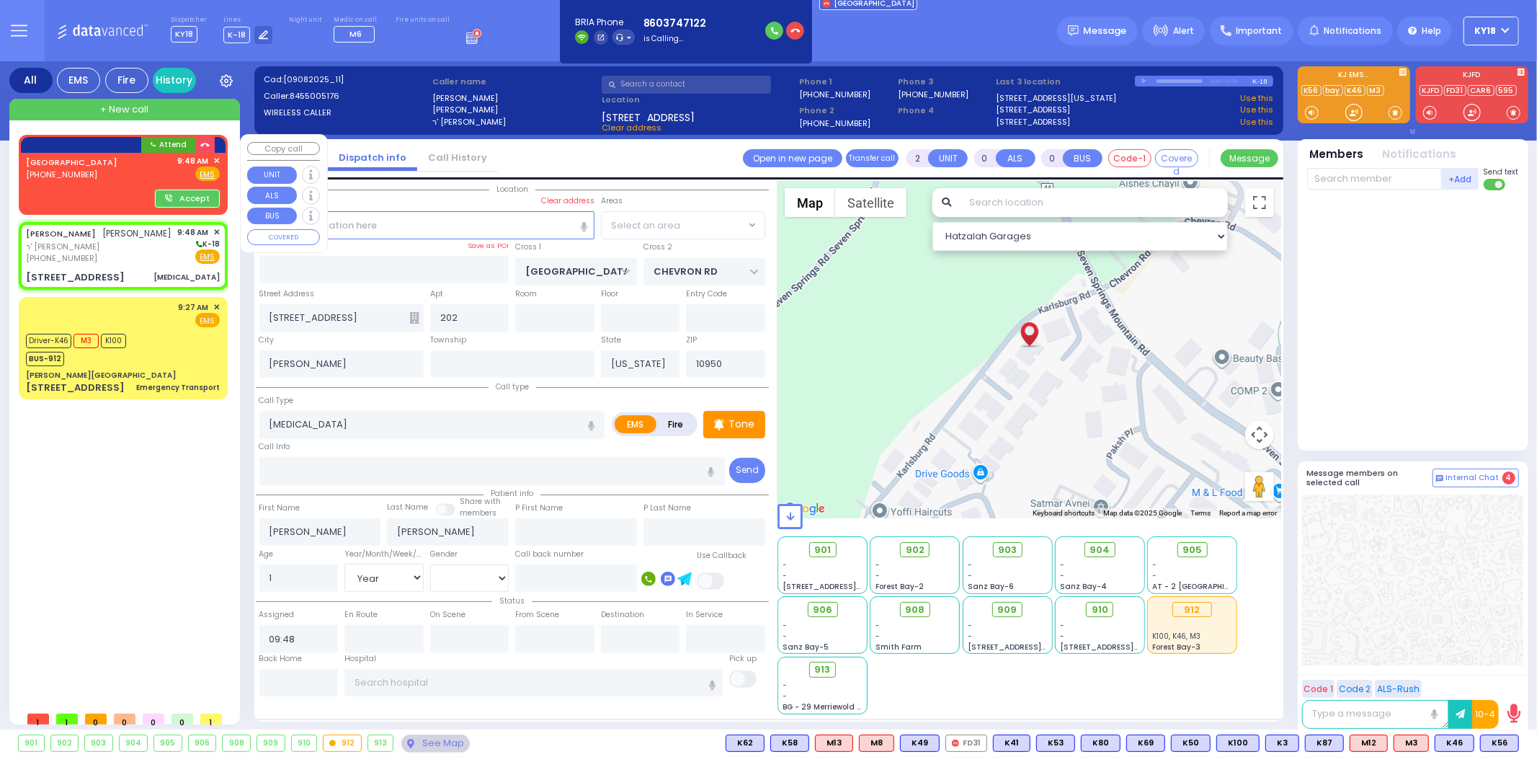
select select "SECTION 5"
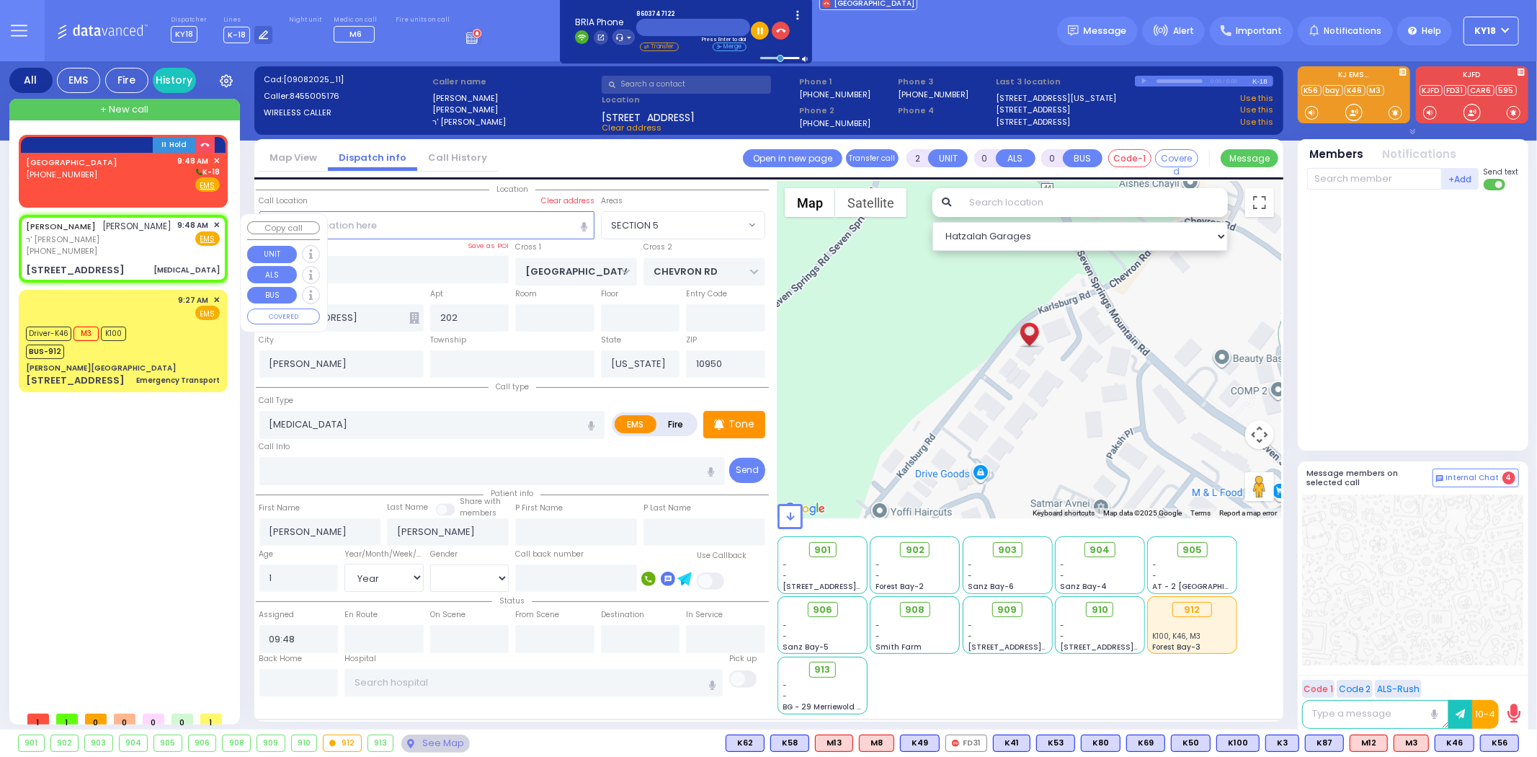
select select
radio input "true"
select select "Year"
select select "Hatzalah Garages"
select select "SECTION 5"
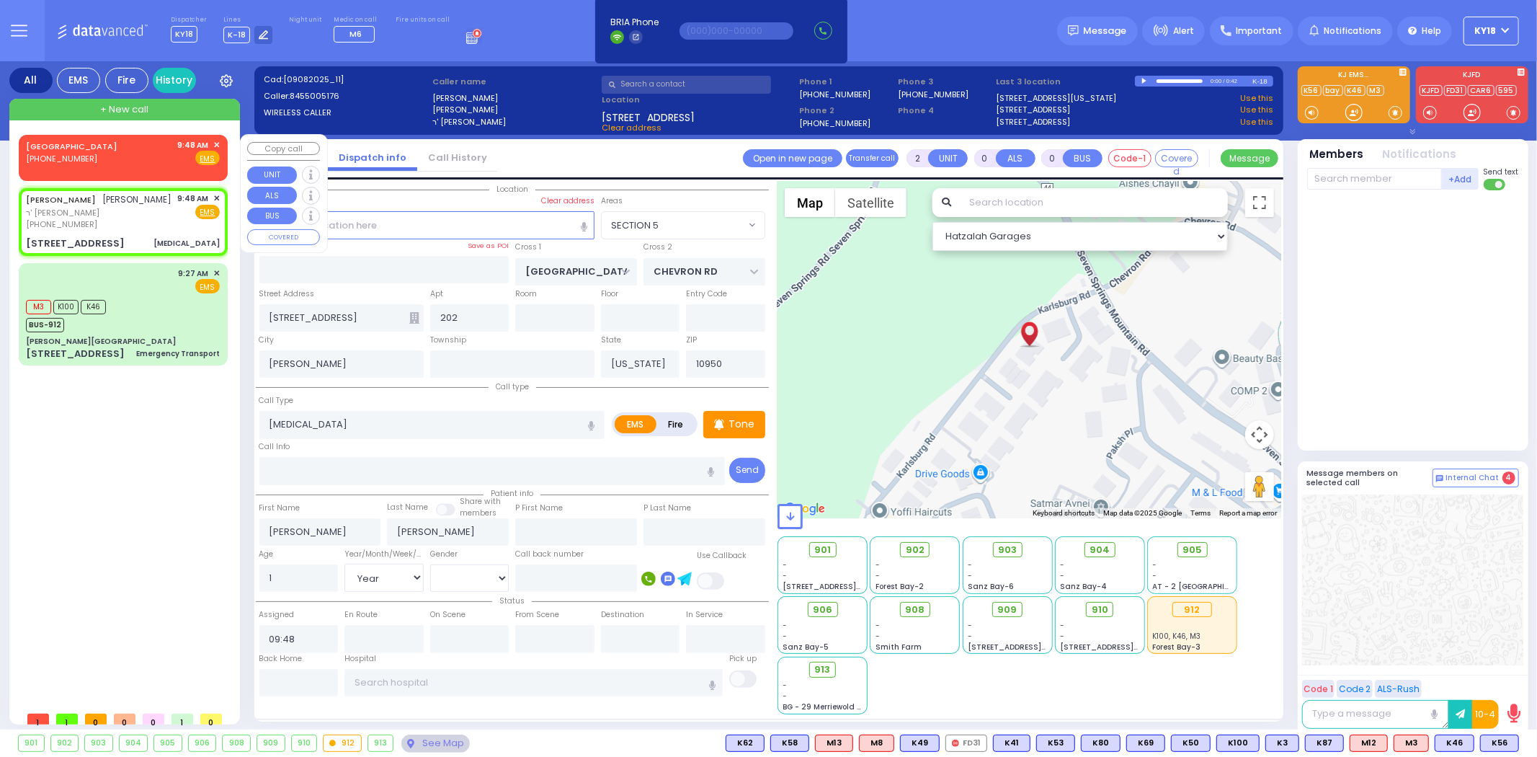
click at [217, 141] on span "✕" at bounding box center [216, 145] width 6 height 12
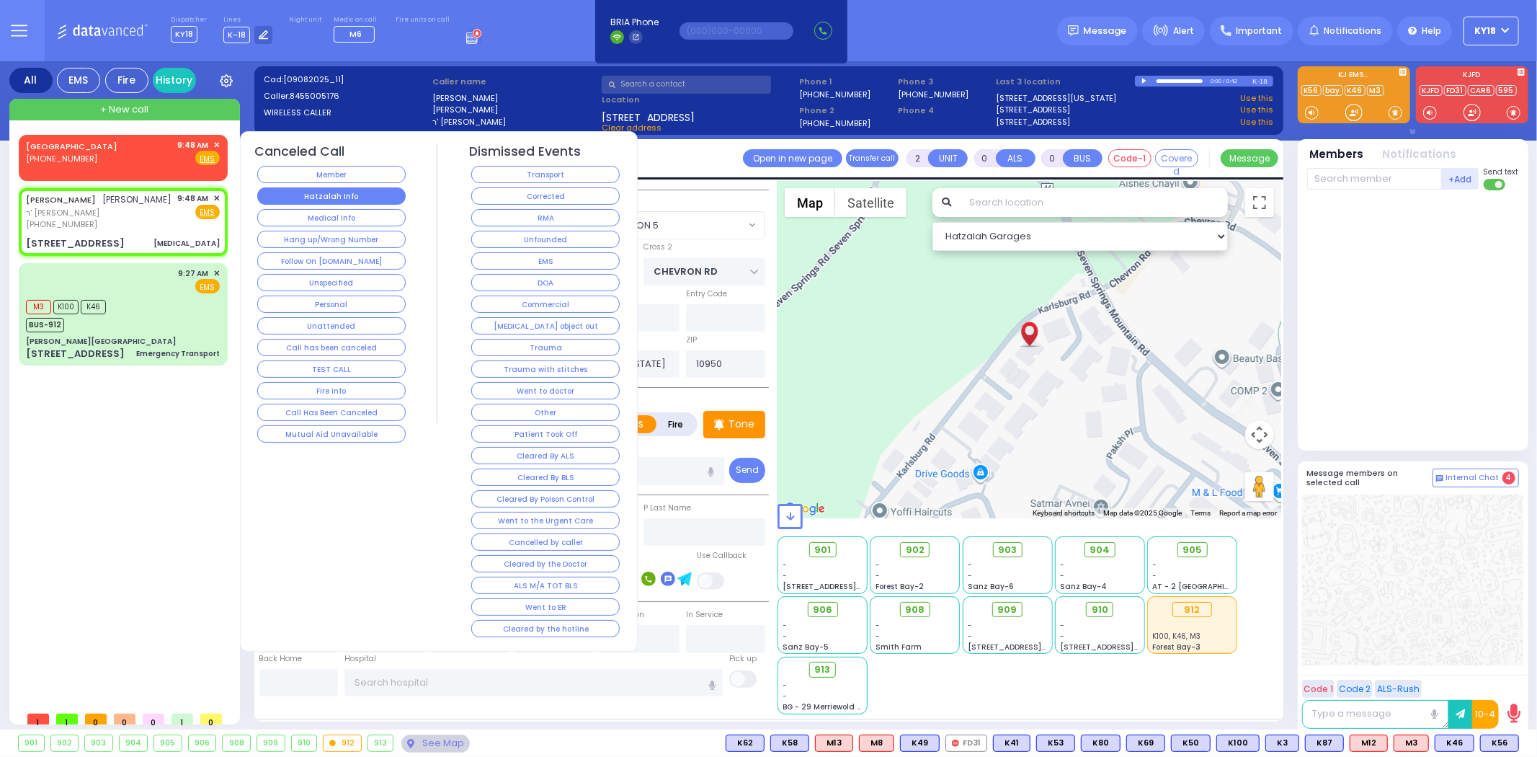
click at [383, 202] on button "Hatzalah Info" at bounding box center [331, 195] width 148 height 17
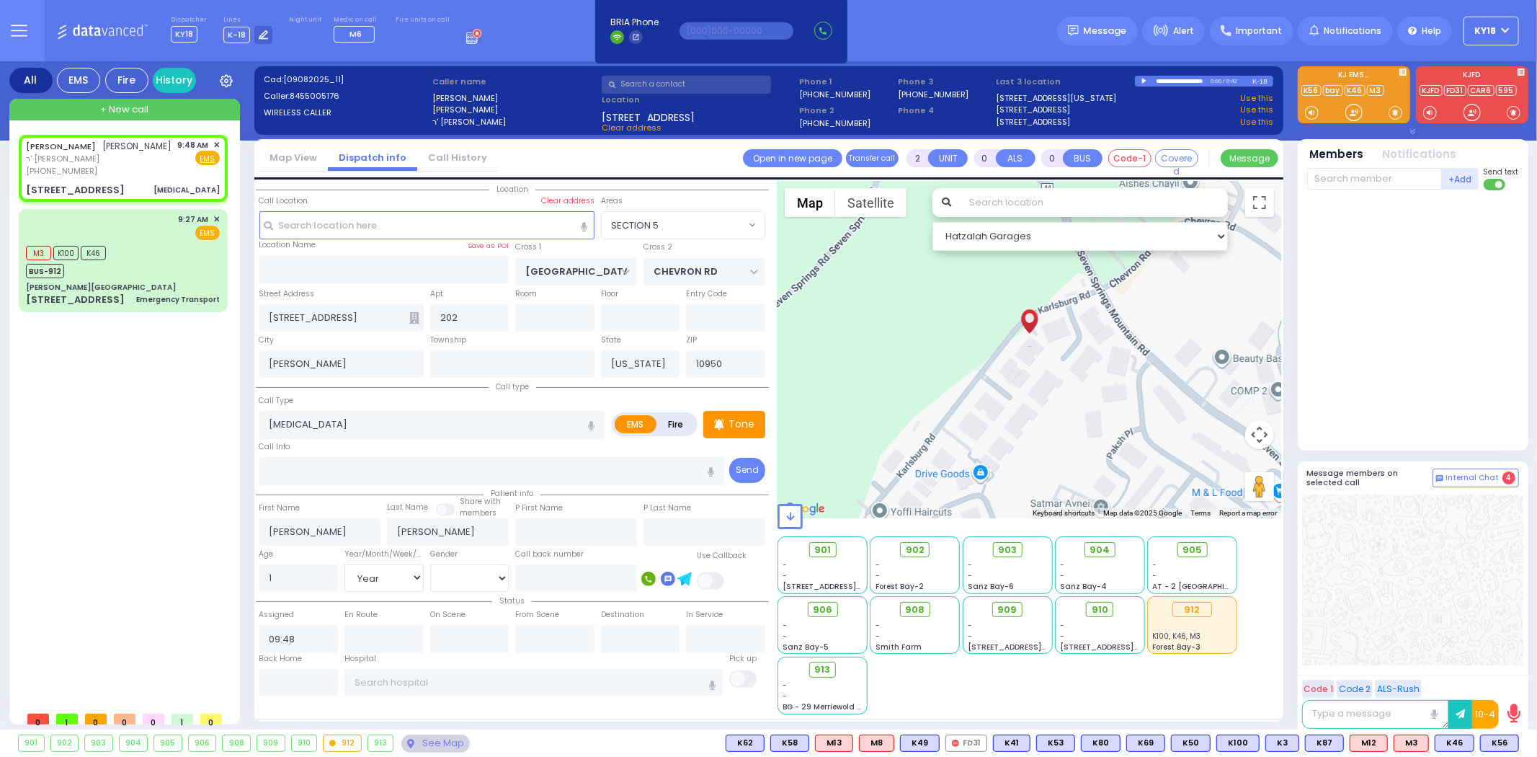
click at [1481, 385] on div at bounding box center [1414, 317] width 215 height 242
click at [166, 165] on span "ר' [PERSON_NAME]" at bounding box center [99, 159] width 146 height 12
select select
radio input "true"
select select "Year"
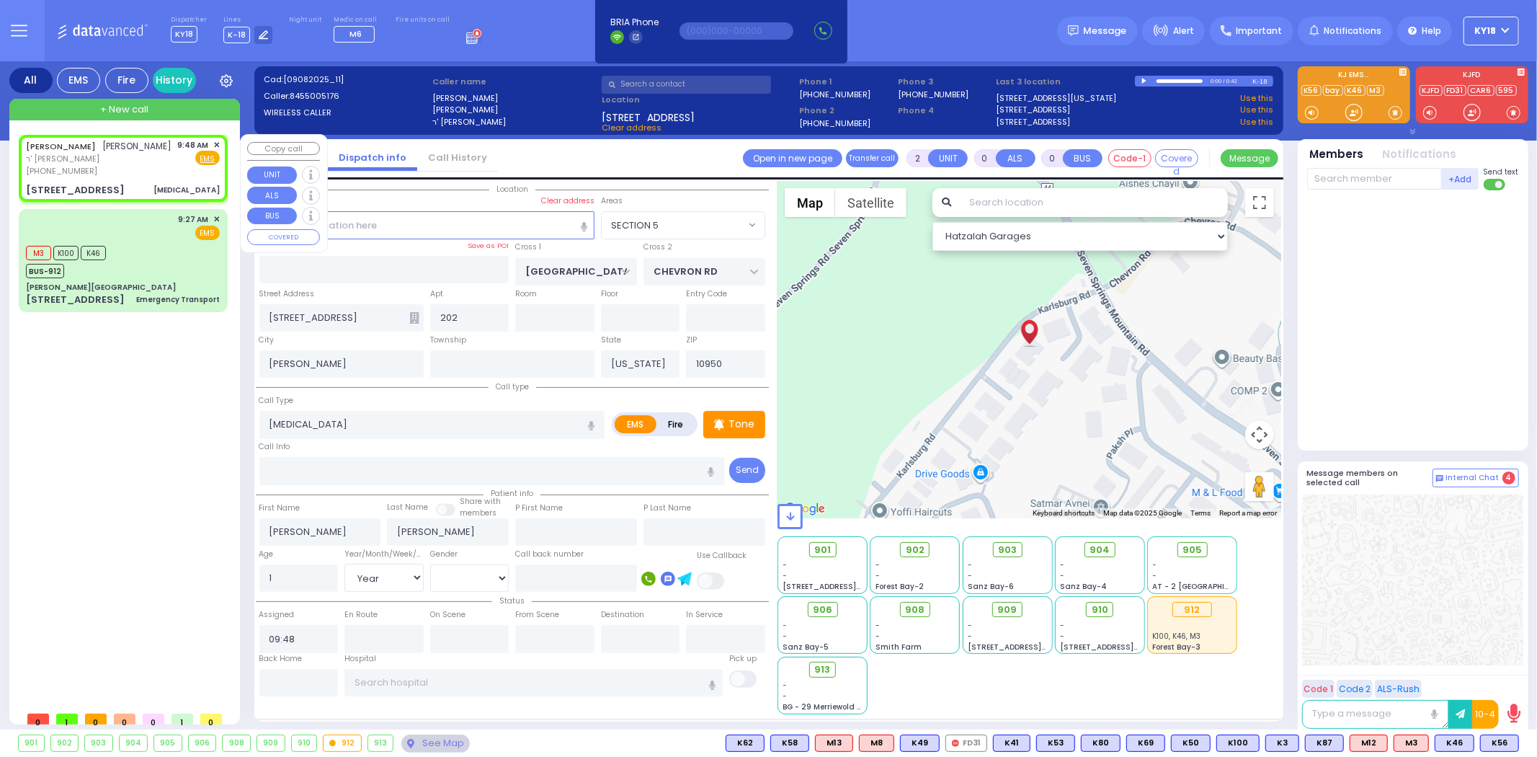
select select "Hatzalah Garages"
select select "SECTION 5"
click at [1494, 741] on span "K80" at bounding box center [1499, 743] width 38 height 16
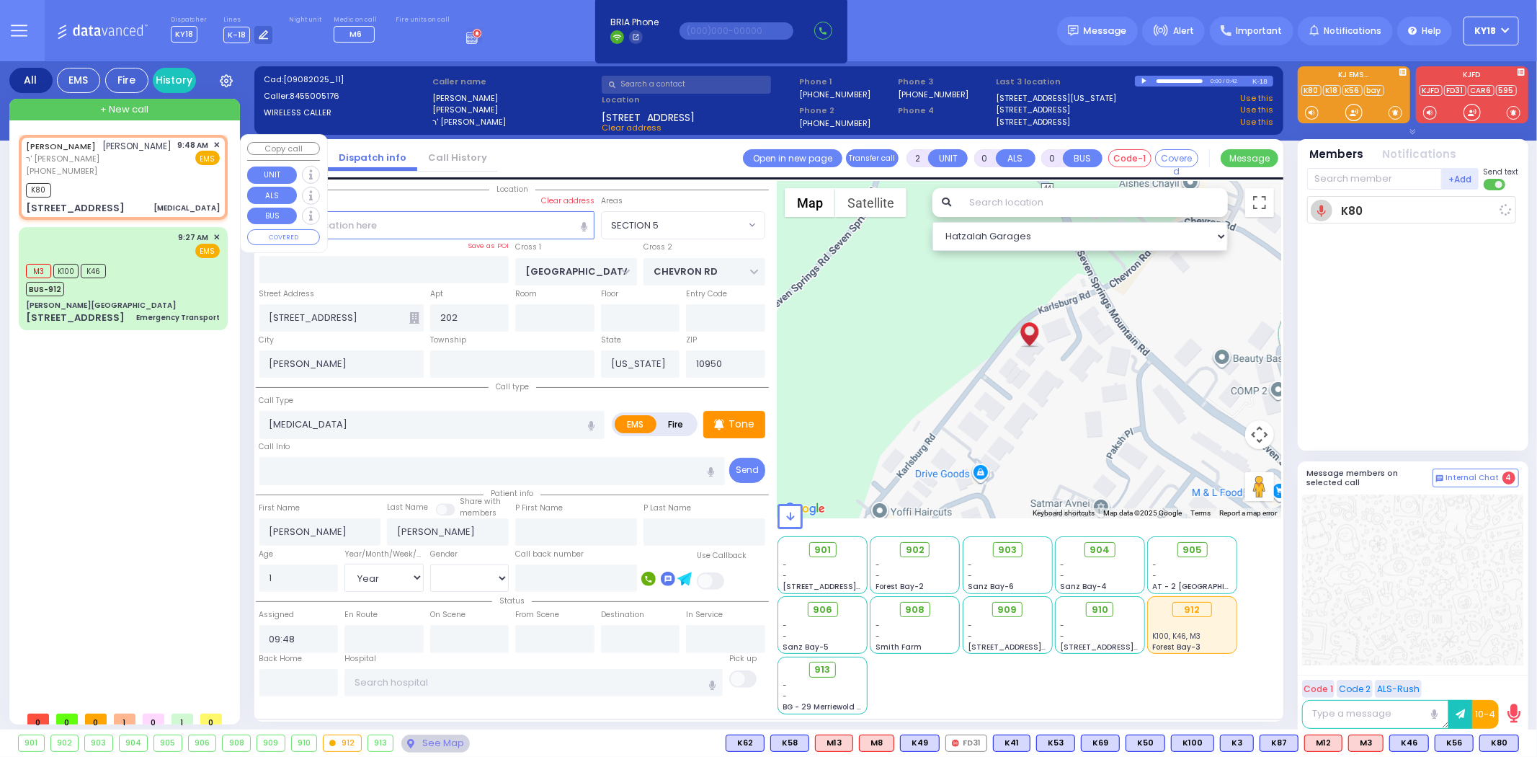
select select
radio input "true"
select select "Year"
type input "09:49"
select select "Hatzalah Garages"
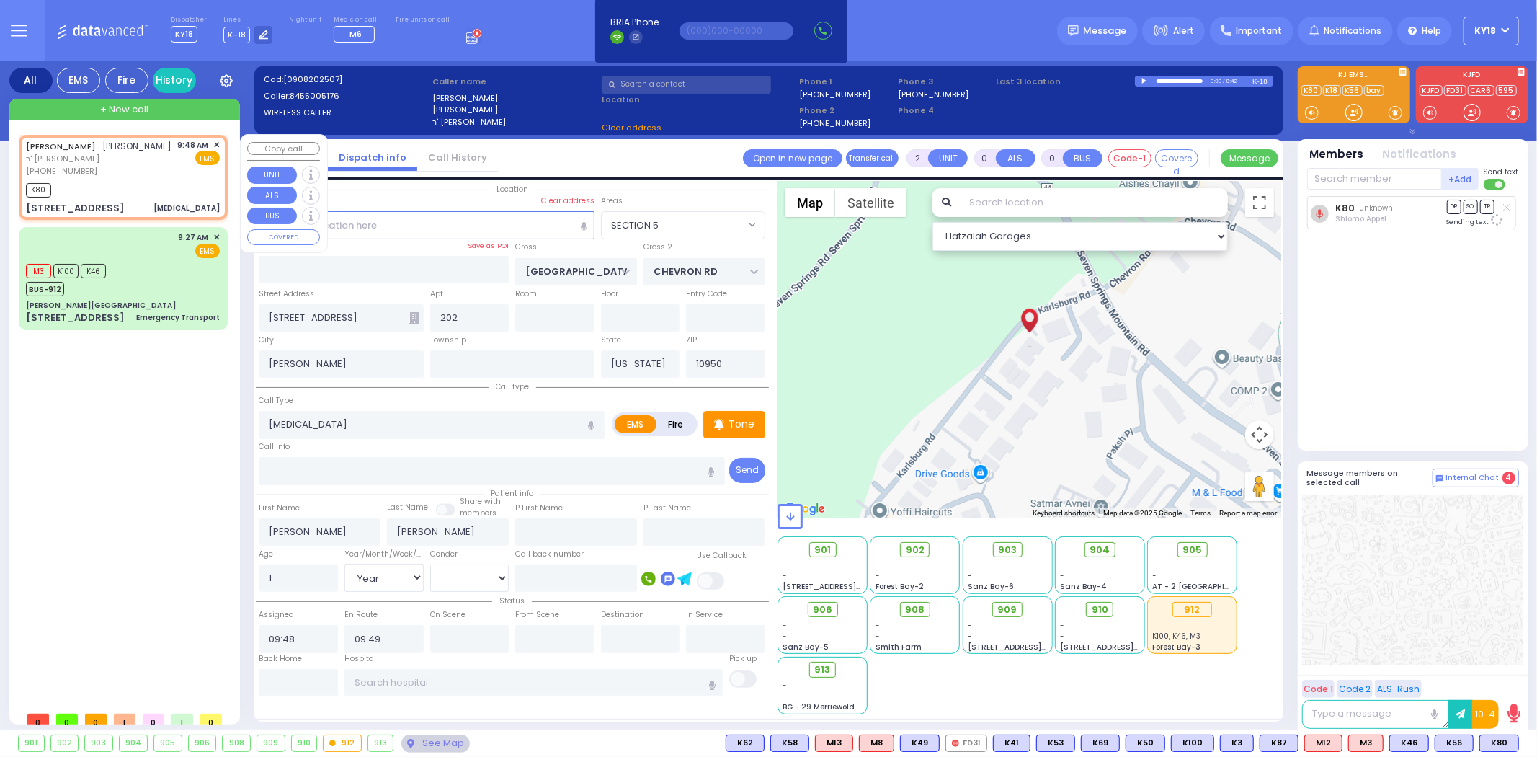
select select "SECTION 5"
click at [156, 213] on div "[PERSON_NAME] [PERSON_NAME] ר' [PERSON_NAME] [PHONE_NUMBER] 9:48 AM ✕ EMS K80 […" at bounding box center [123, 177] width 203 height 81
select select
radio input "true"
select select "Year"
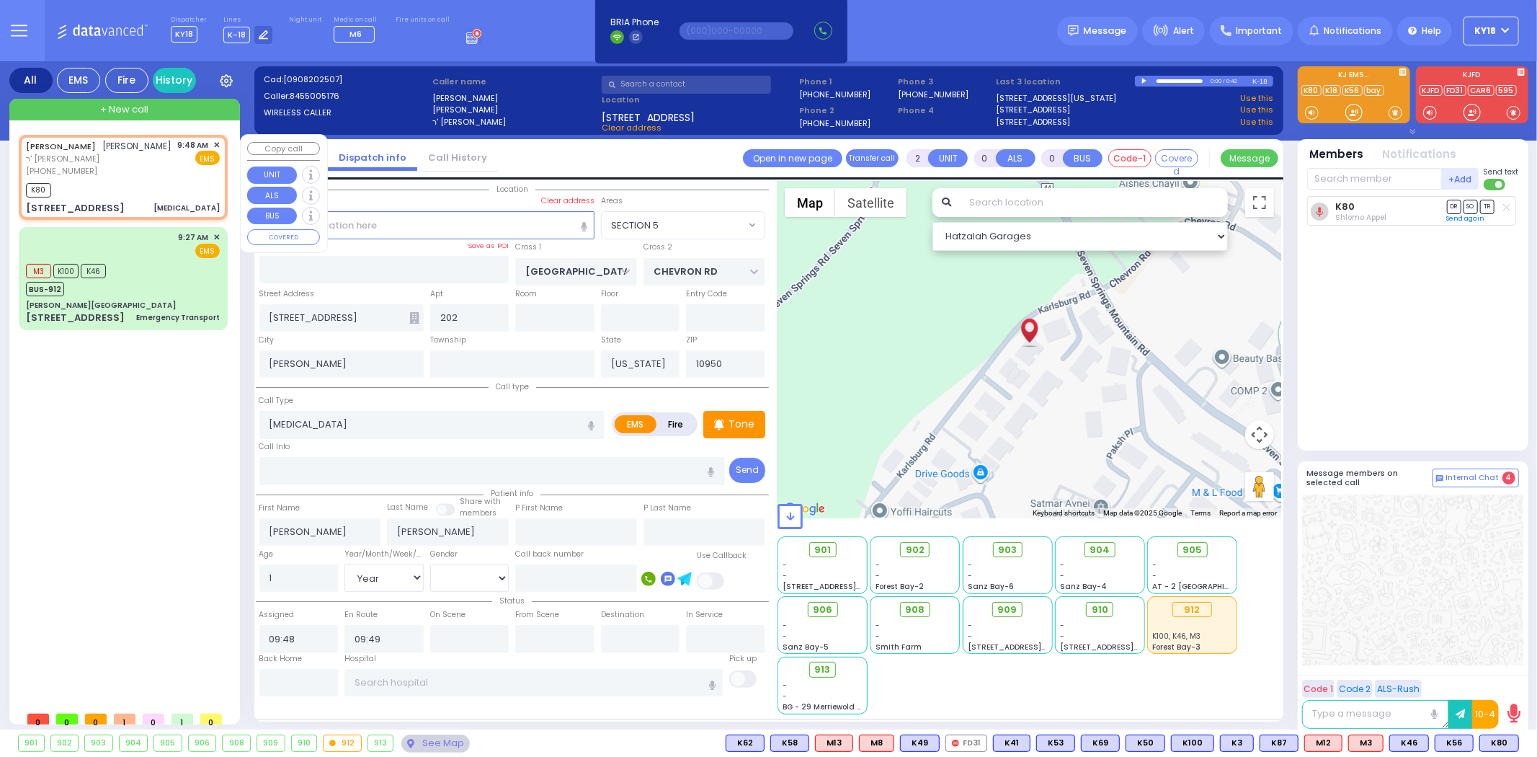
select select "Hatzalah Garages"
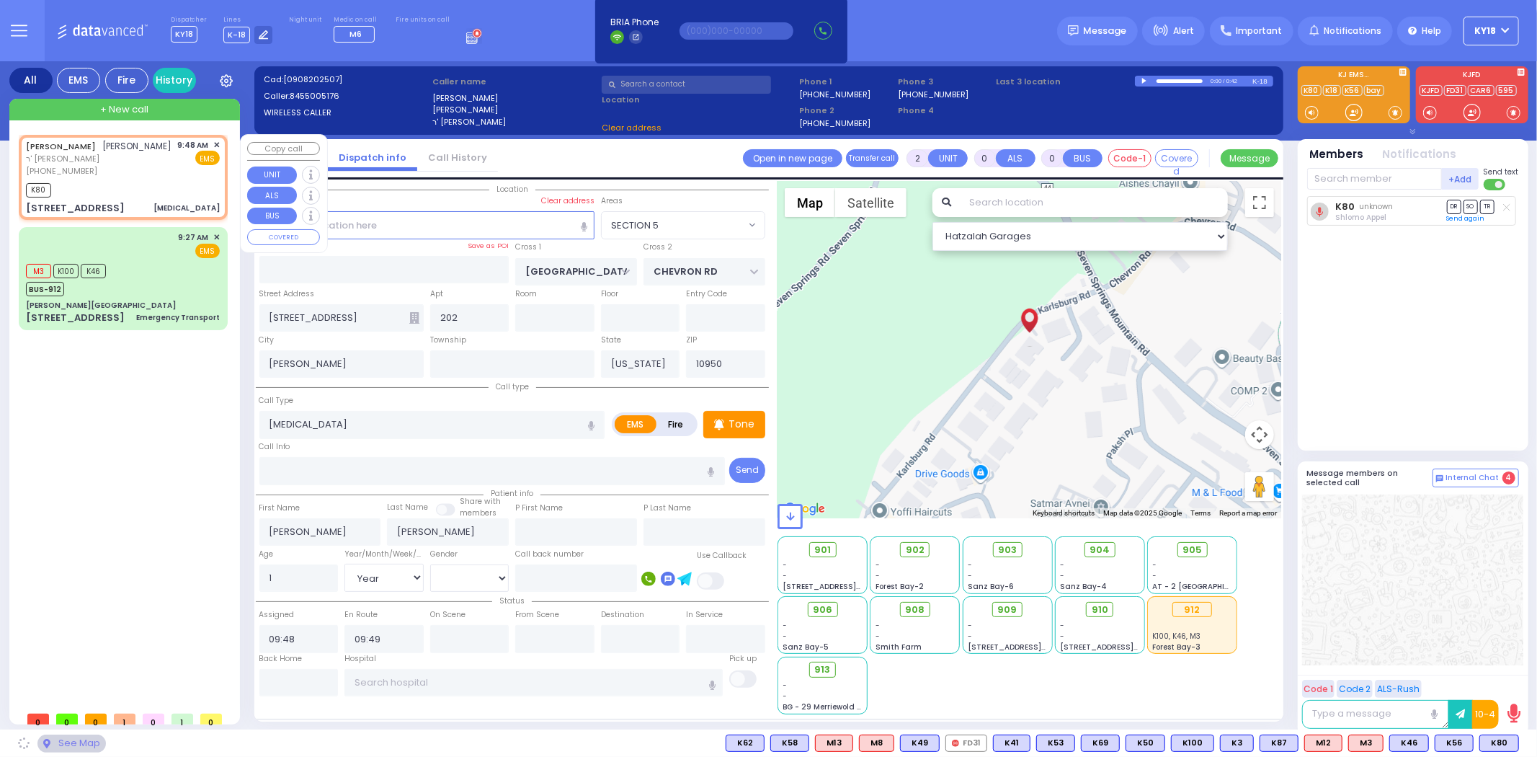
select select "SECTION 5"
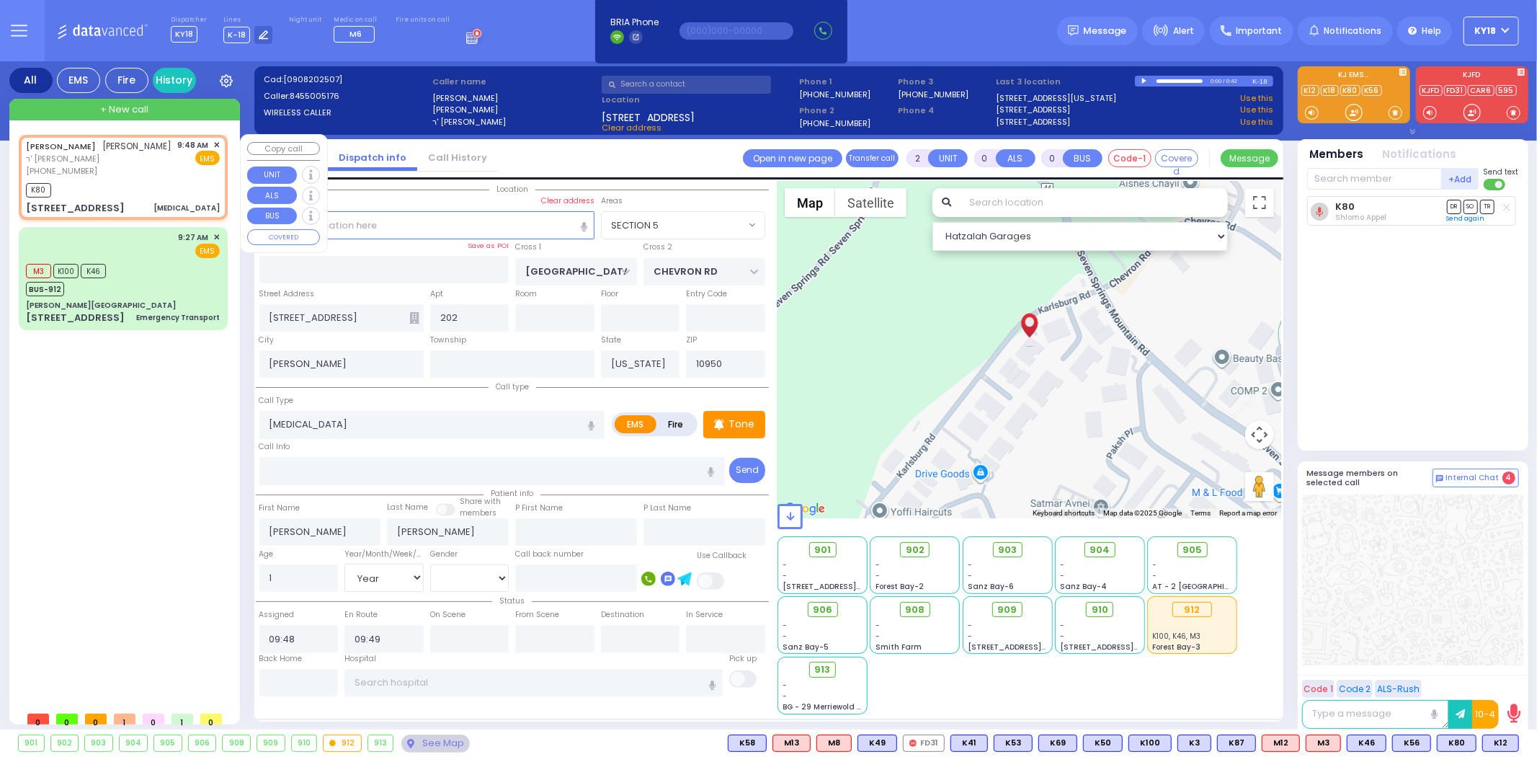
click at [187, 213] on div "[MEDICAL_DATA]" at bounding box center [186, 207] width 66 height 11
select select
radio input "true"
select select "Year"
select select "SECTION 5"
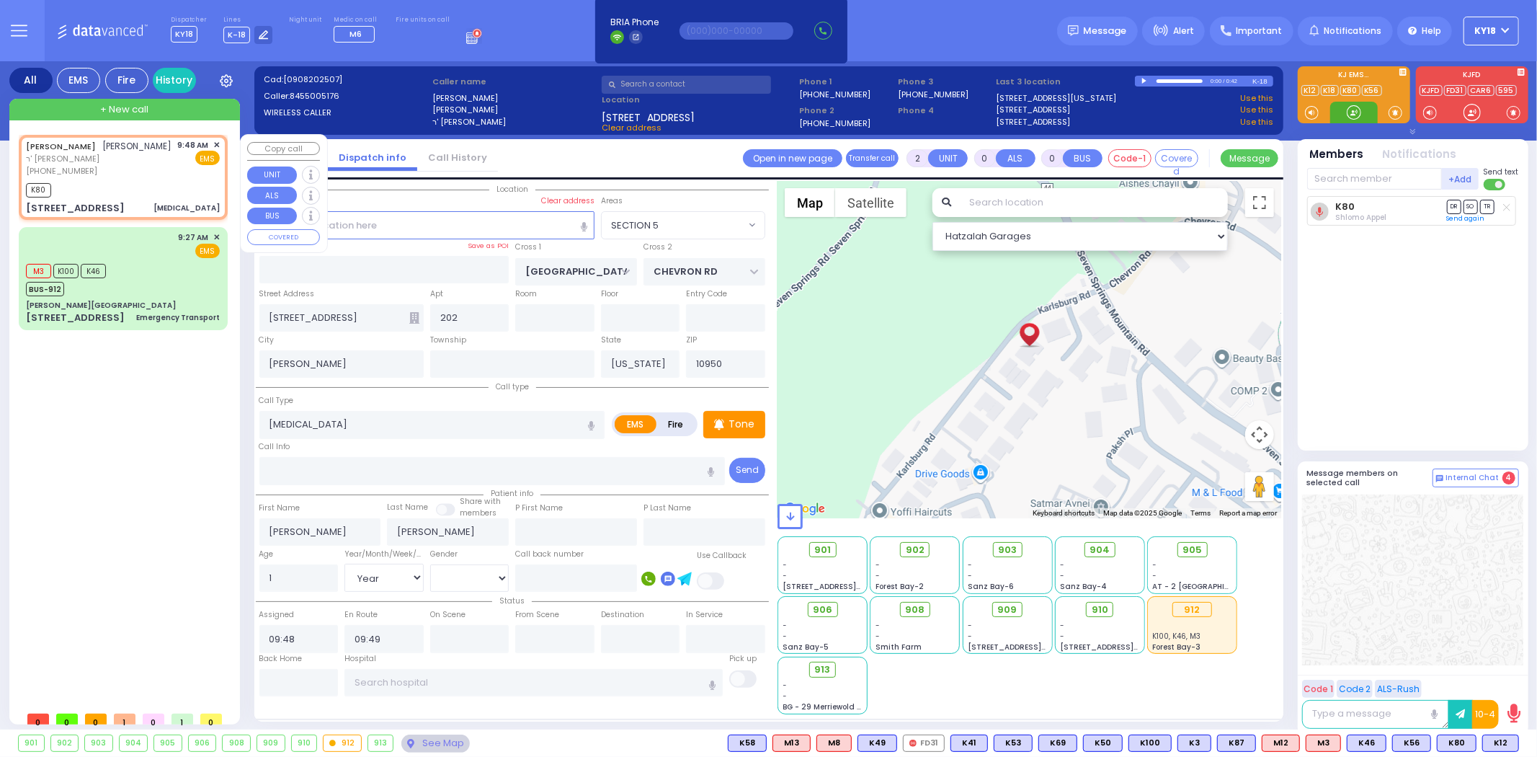
select select "Hatzalah Garages"
click at [1502, 740] on span "K12" at bounding box center [1500, 743] width 35 height 16
select select
radio input "true"
select select "Year"
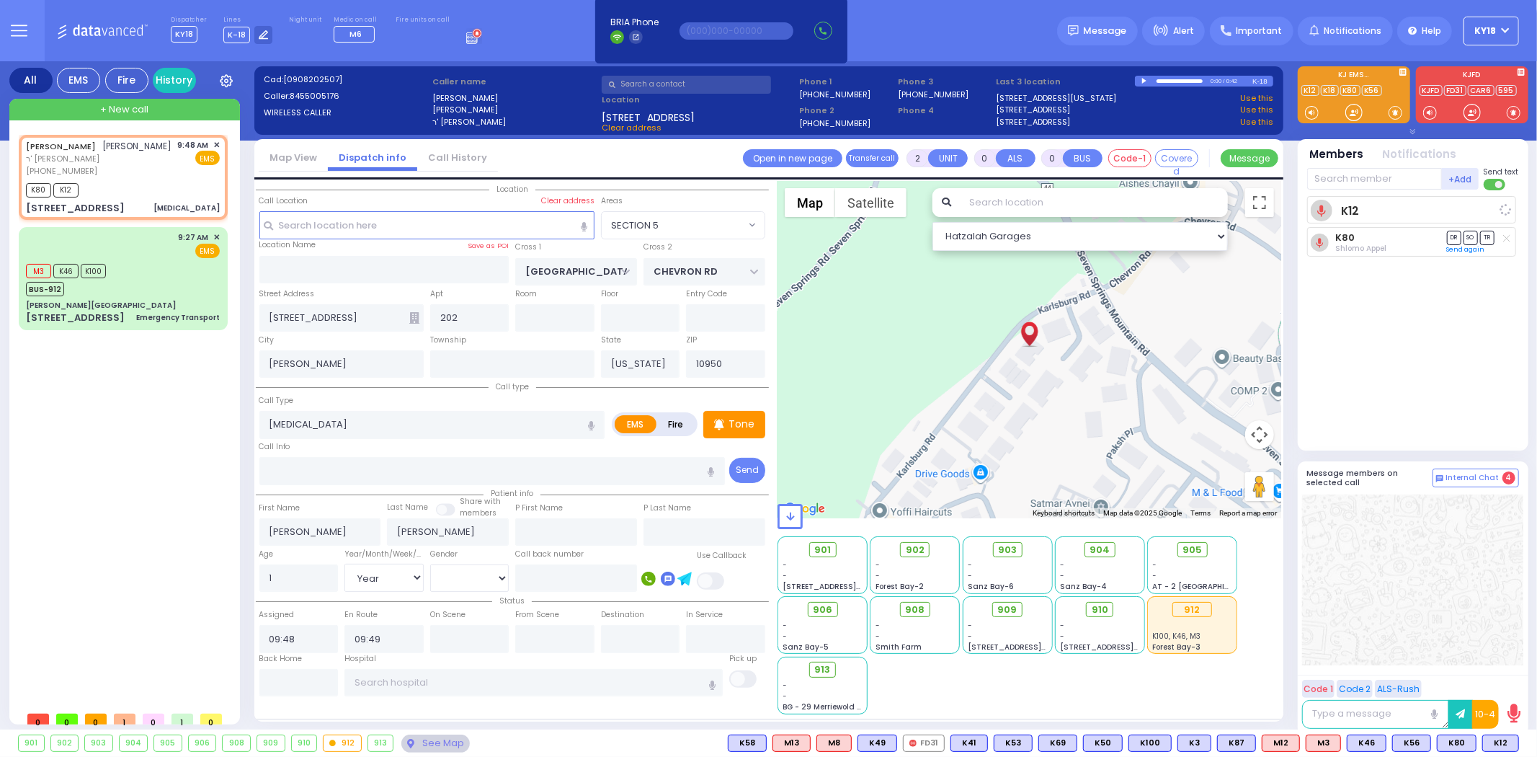
select select "Hatzalah Garages"
select select "SECTION 5"
drag, startPoint x: 148, startPoint y: 177, endPoint x: 156, endPoint y: 175, distance: 8.2
click at [149, 177] on div "[PHONE_NUMBER]" at bounding box center [99, 171] width 146 height 12
select select
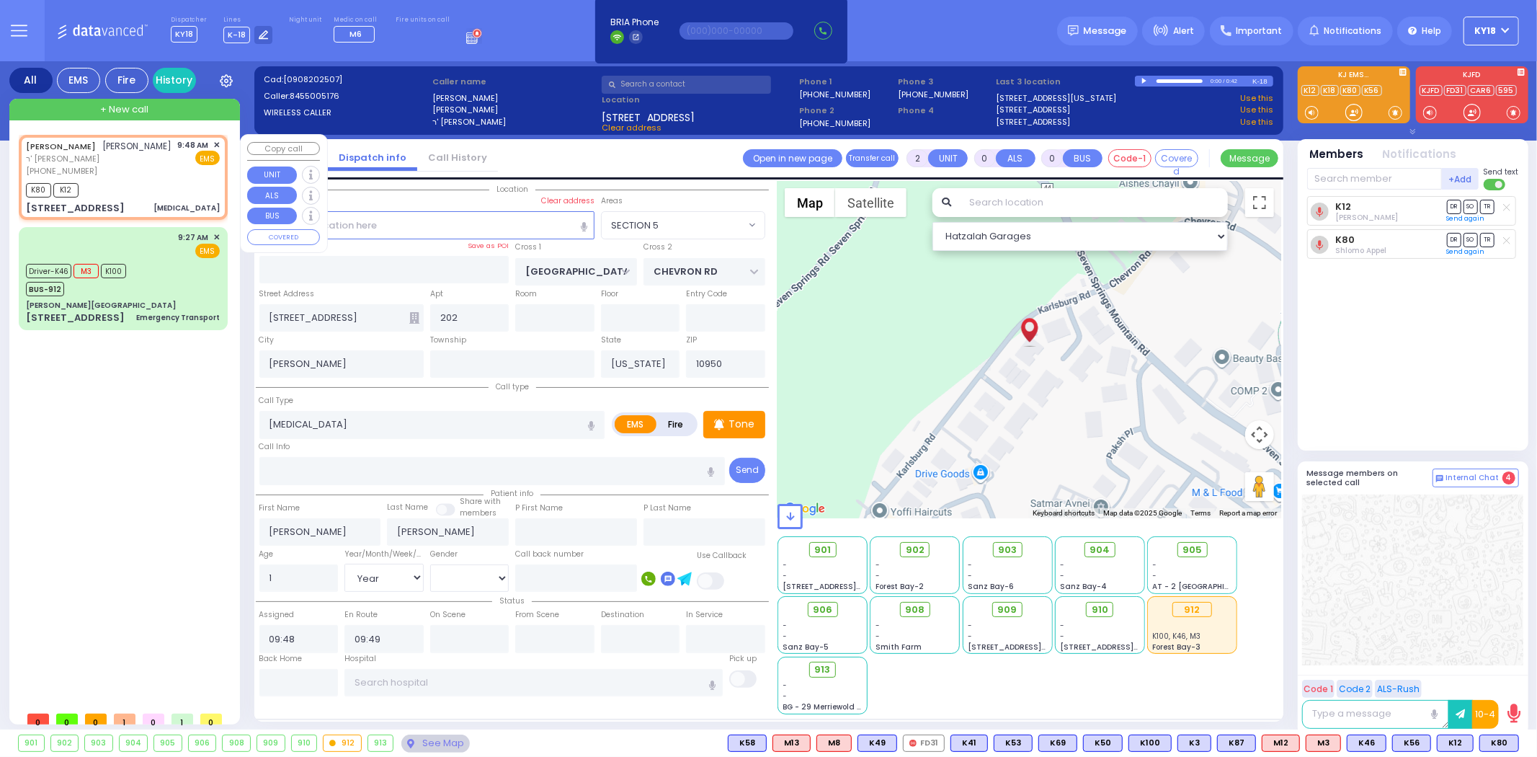
radio input "true"
select select "Year"
select select "Hatzalah Garages"
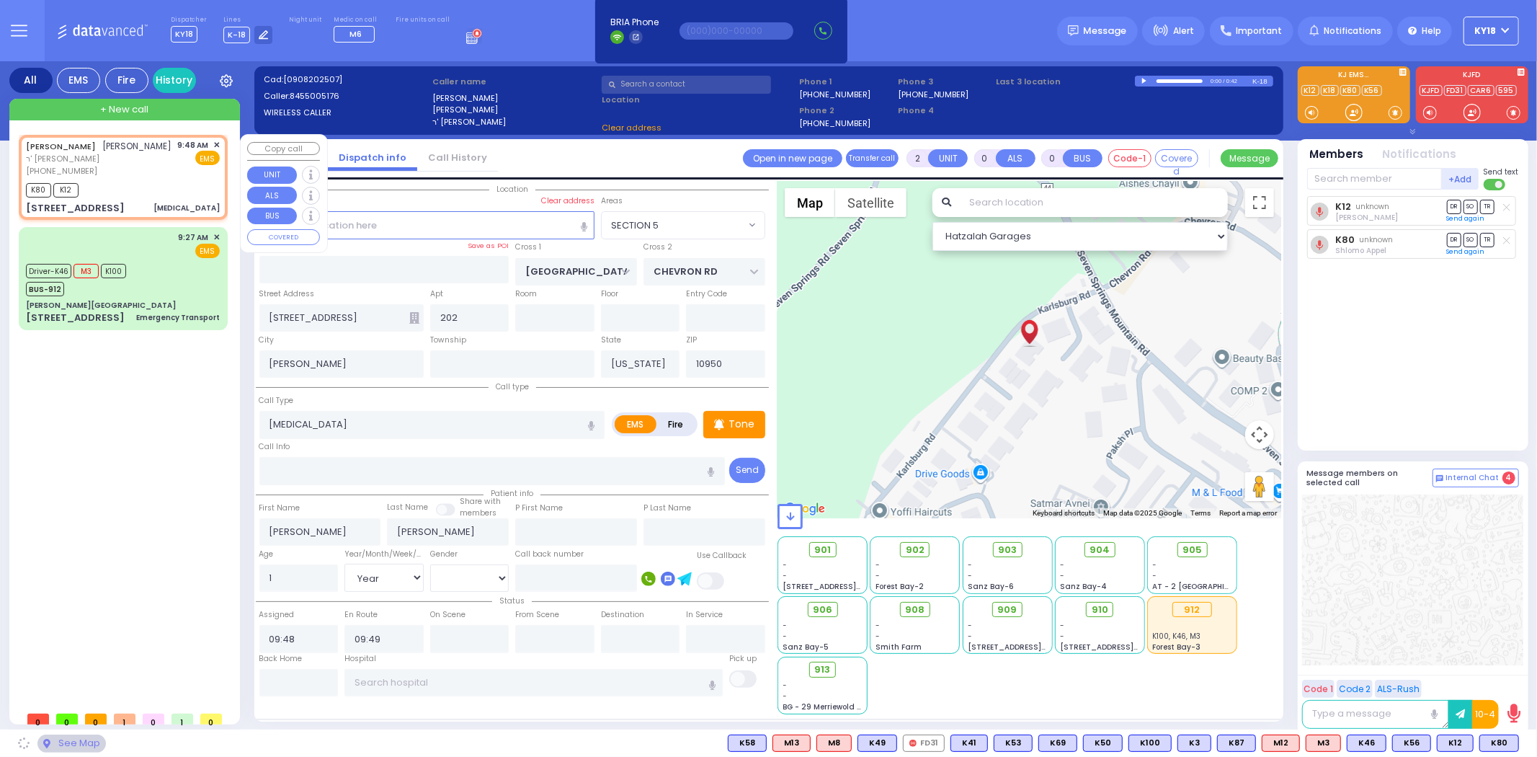
select select "SECTION 5"
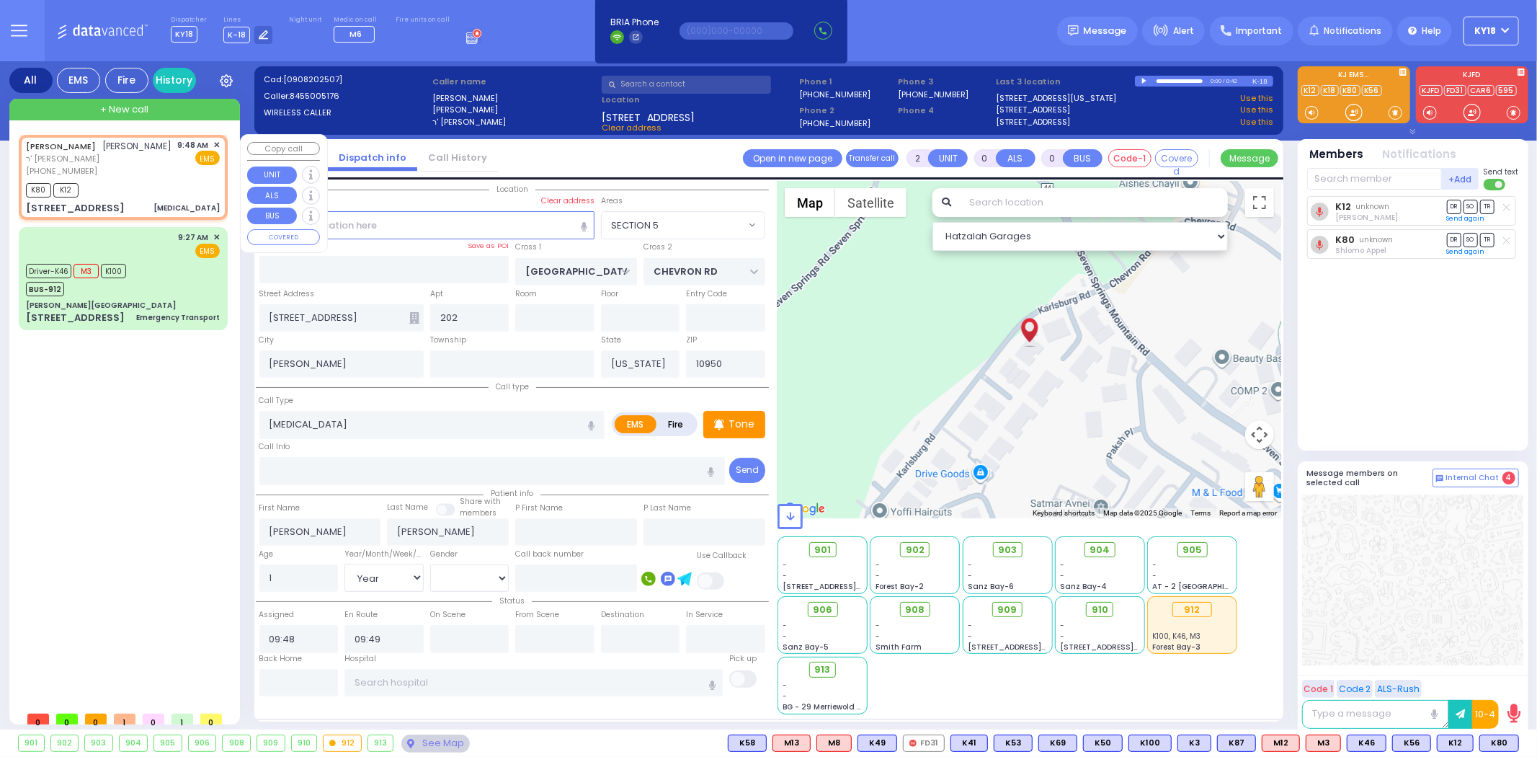
click at [217, 146] on span "✕" at bounding box center [216, 145] width 6 height 12
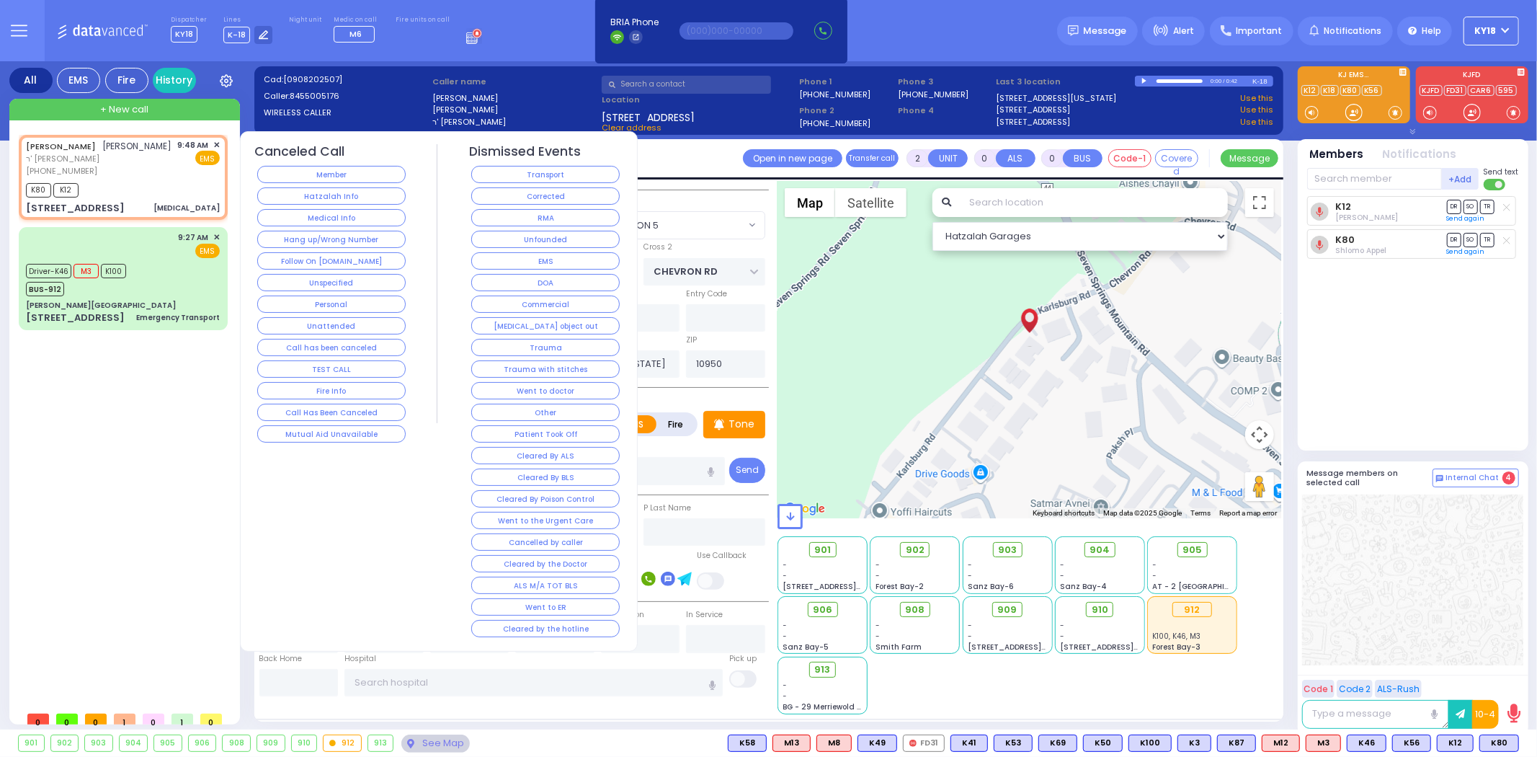
click at [510, 195] on button "Corrected" at bounding box center [545, 195] width 148 height 17
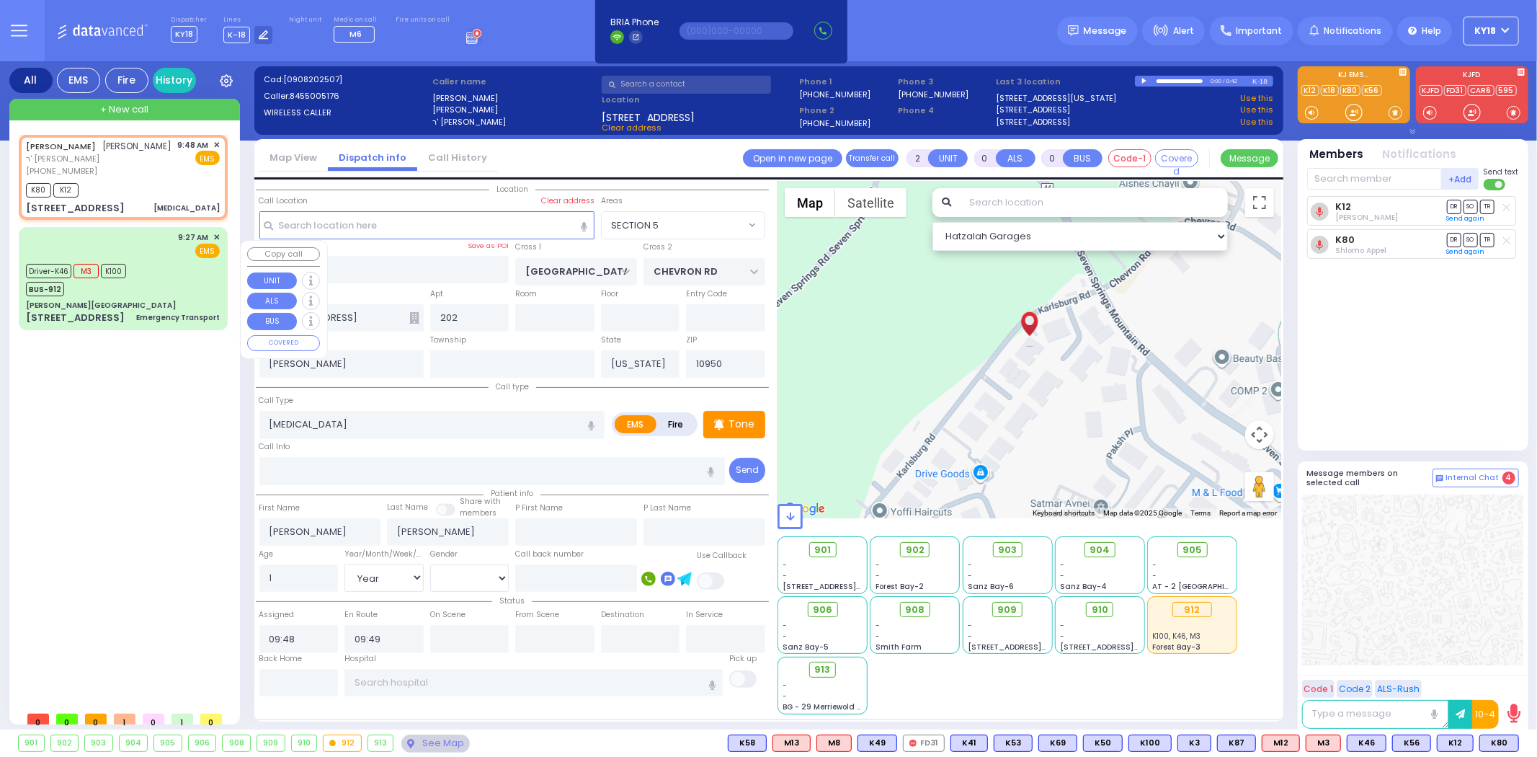
select select
radio input "true"
select select
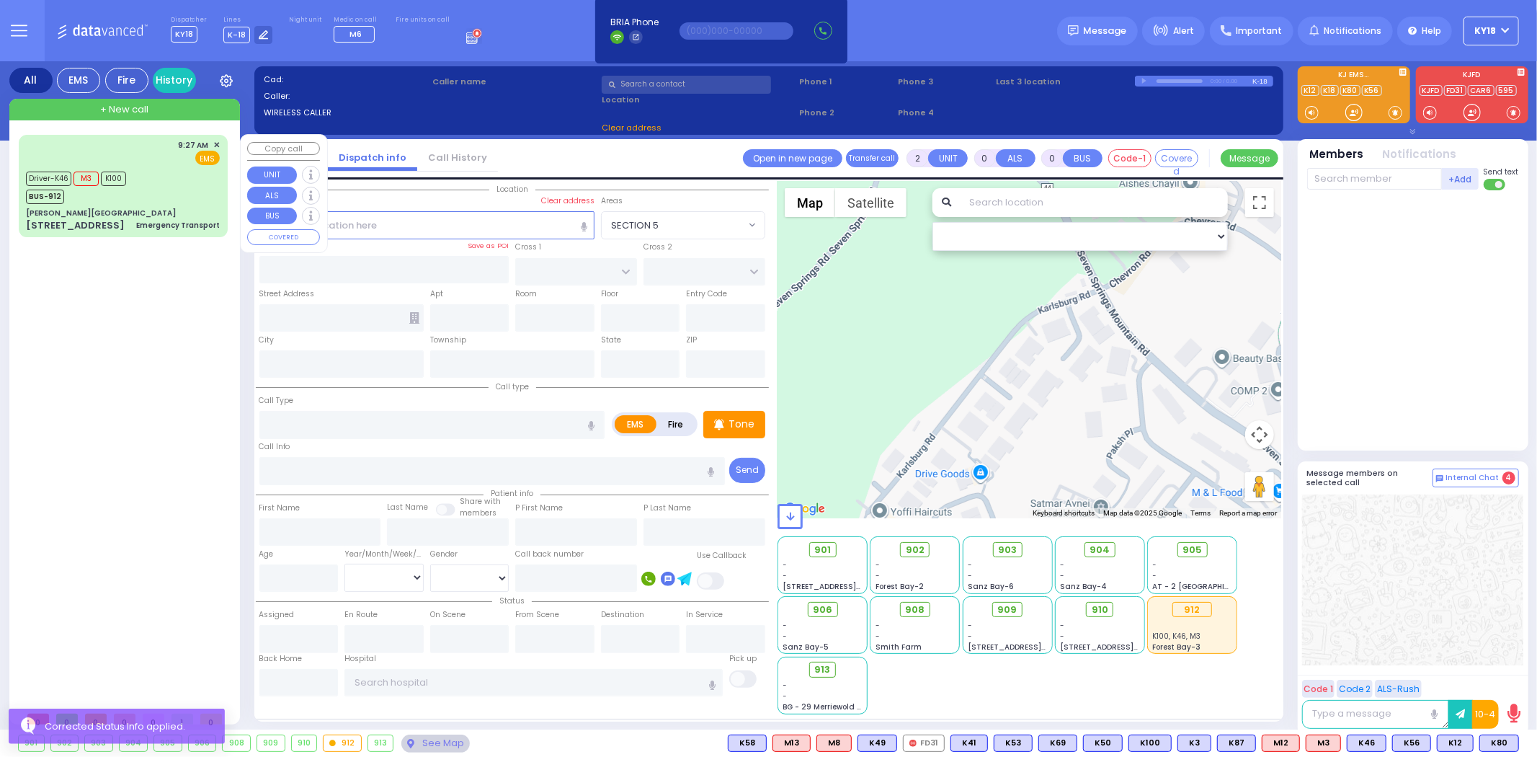
click at [182, 225] on div "Emergency Transport" at bounding box center [178, 225] width 84 height 11
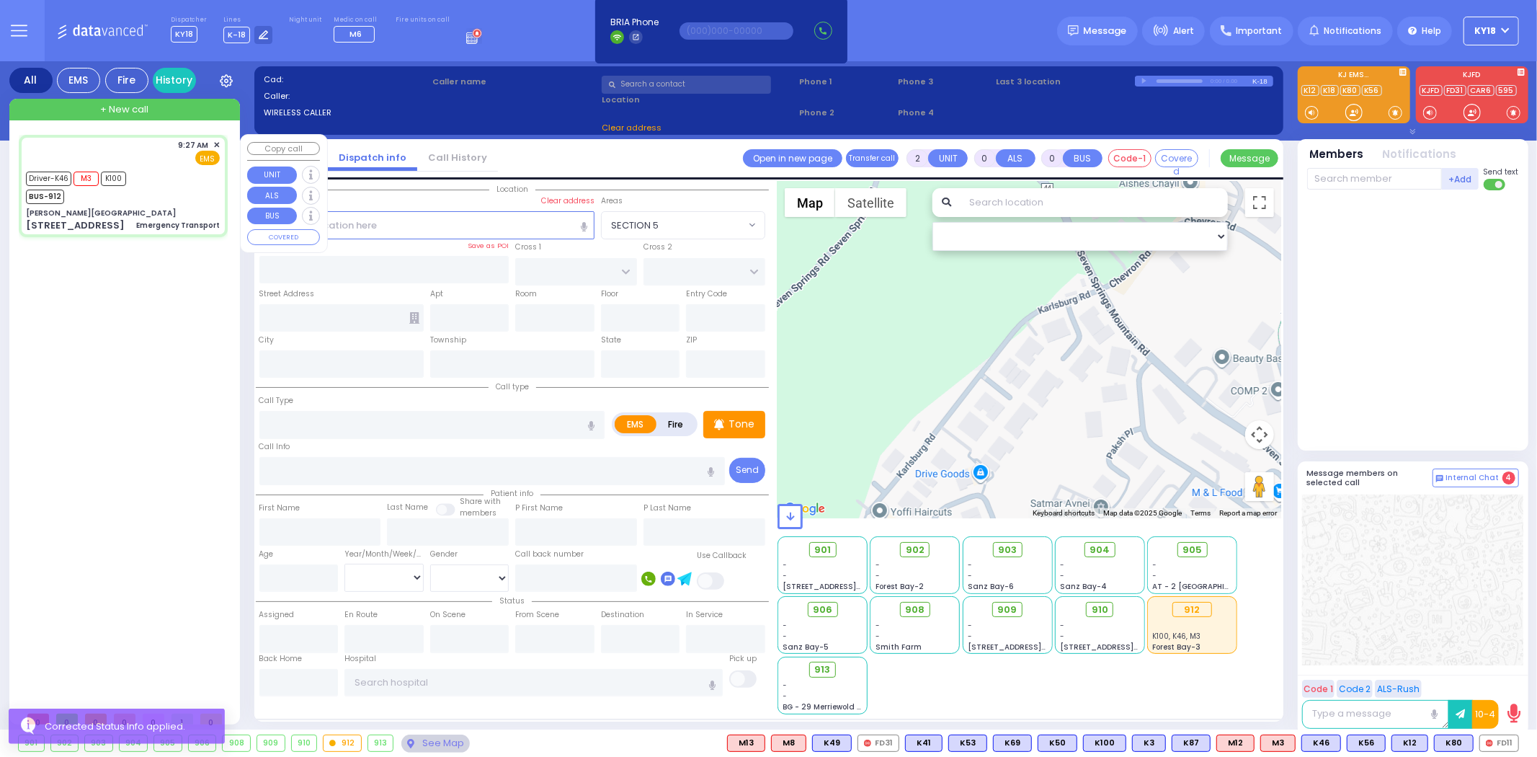
type input "6"
select select
type input "Emergency Transport"
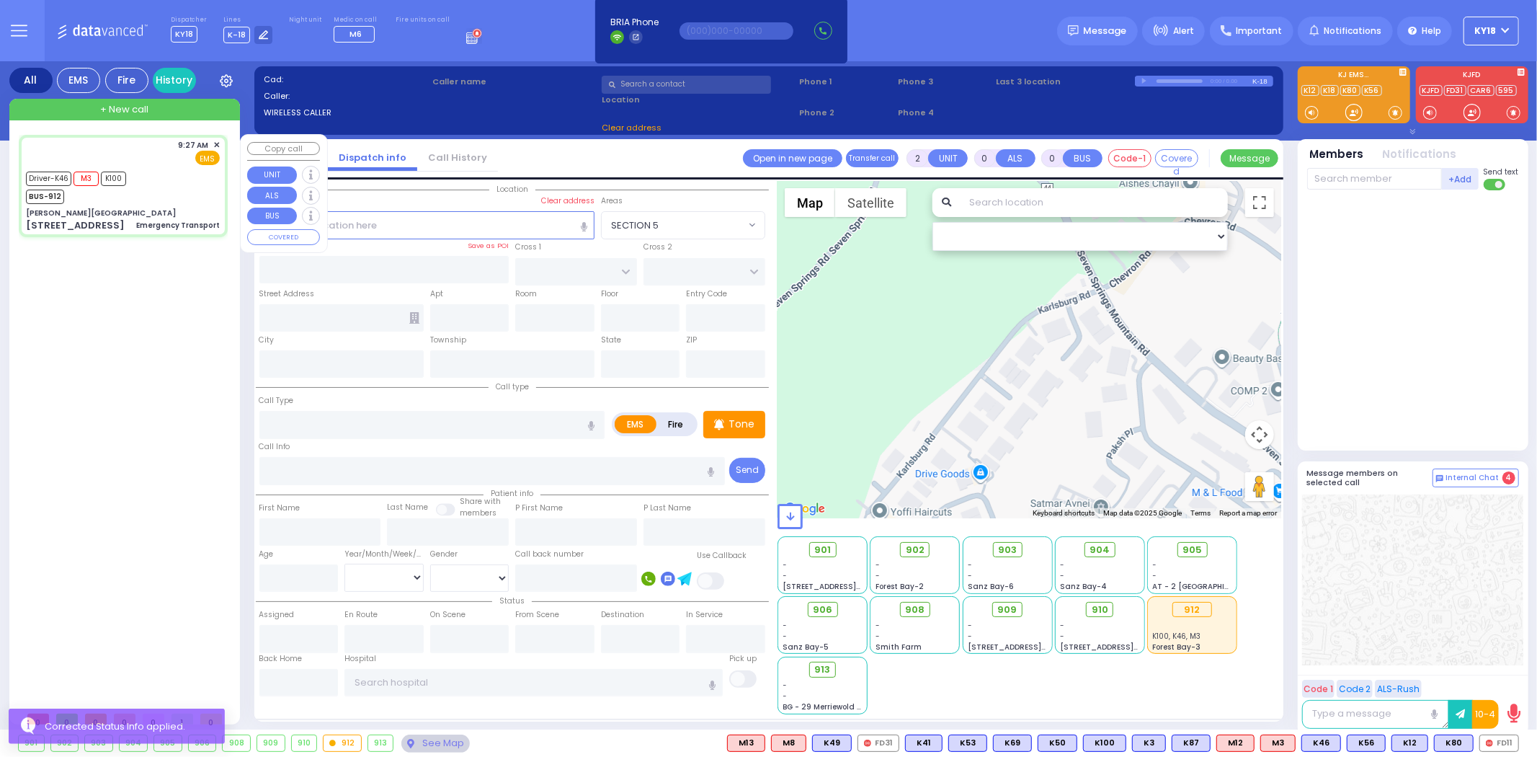
radio input "true"
type input "[PERSON_NAME]"
type input "Zimmet"
type input "23"
select select "Year"
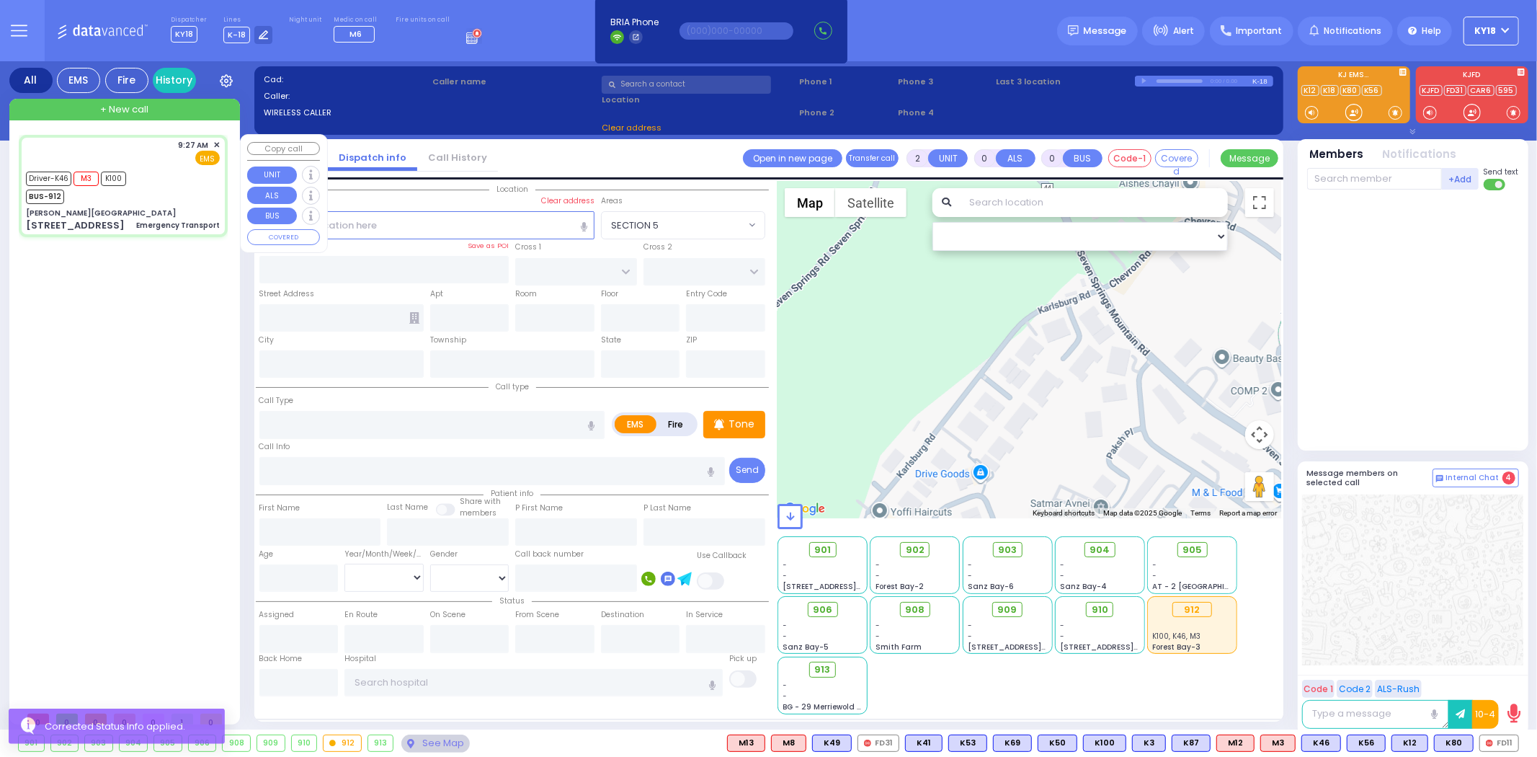
select select "[DEMOGRAPHIC_DATA]"
type input "09:27"
type input "09:30"
type input "09:46"
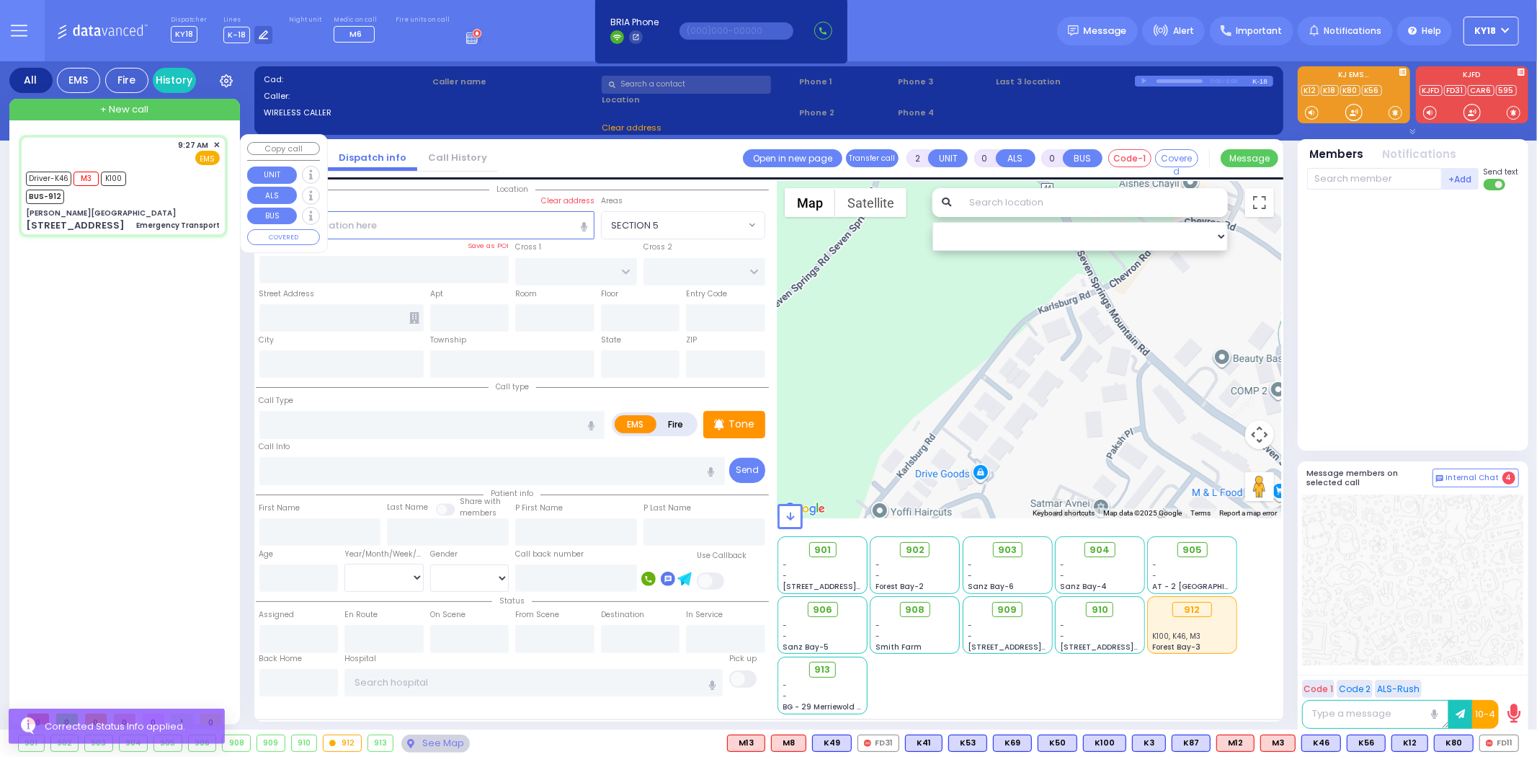
type input "[GEOGRAPHIC_DATA] [STREET_ADDRESS][GEOGRAPHIC_DATA] Suffern"
select select "Hatzalah Garages"
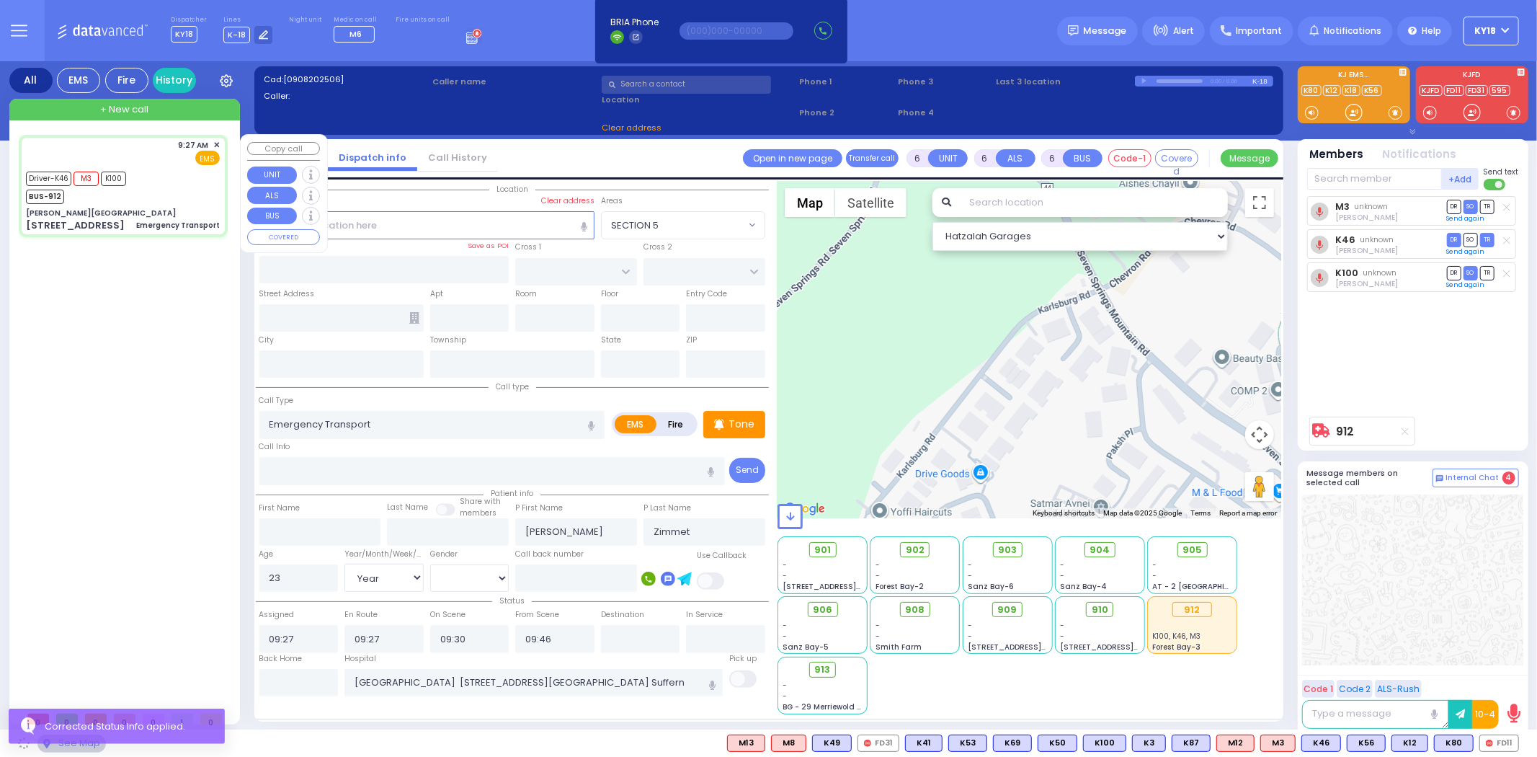
type input "[PERSON_NAME][GEOGRAPHIC_DATA]"
type input "[PERSON_NAME] DR"
type input "CARTER LN"
type input "[STREET_ADDRESS]"
type input "[PERSON_NAME]"
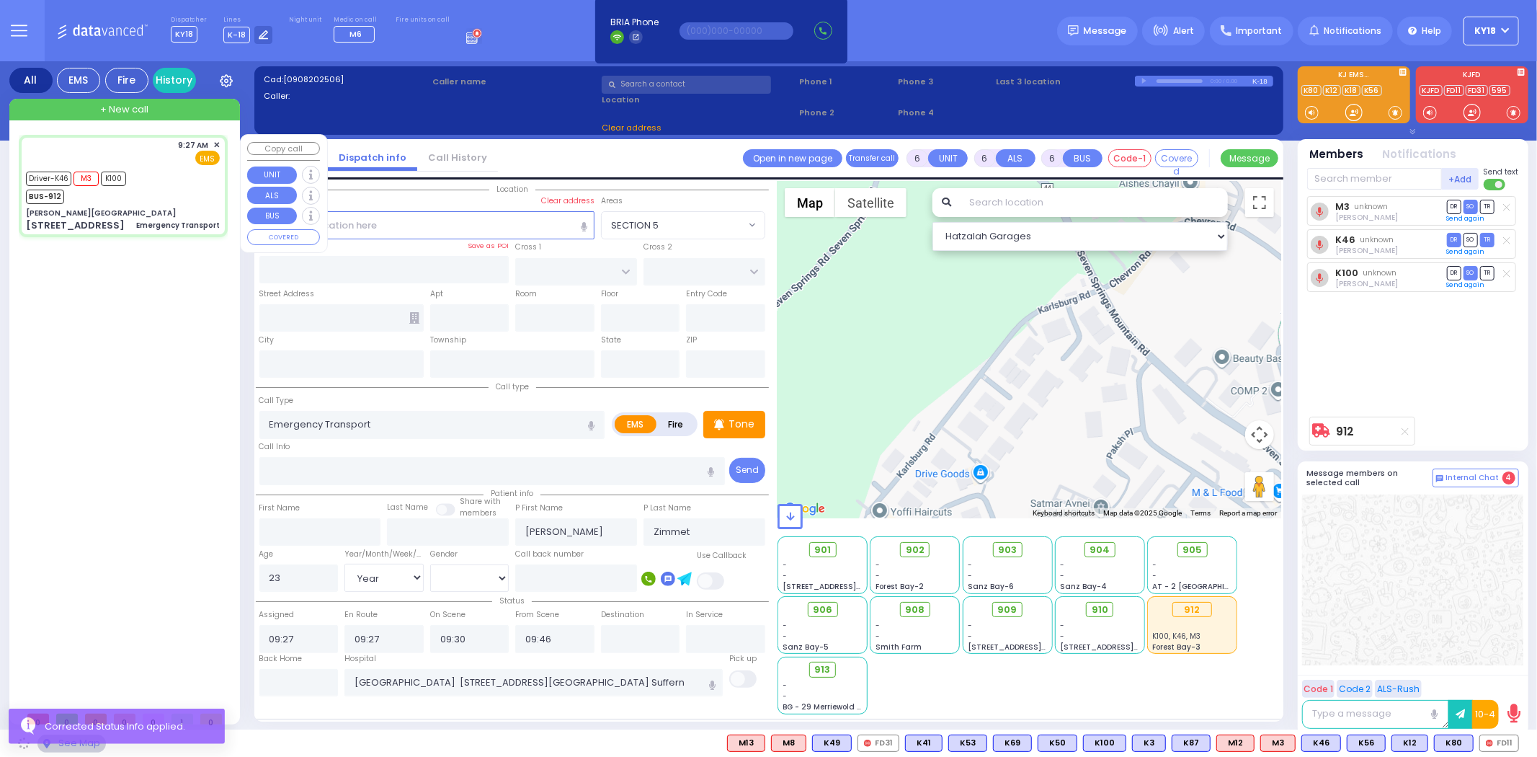
type input "[US_STATE]"
type input "10950"
select select "SECTION 2"
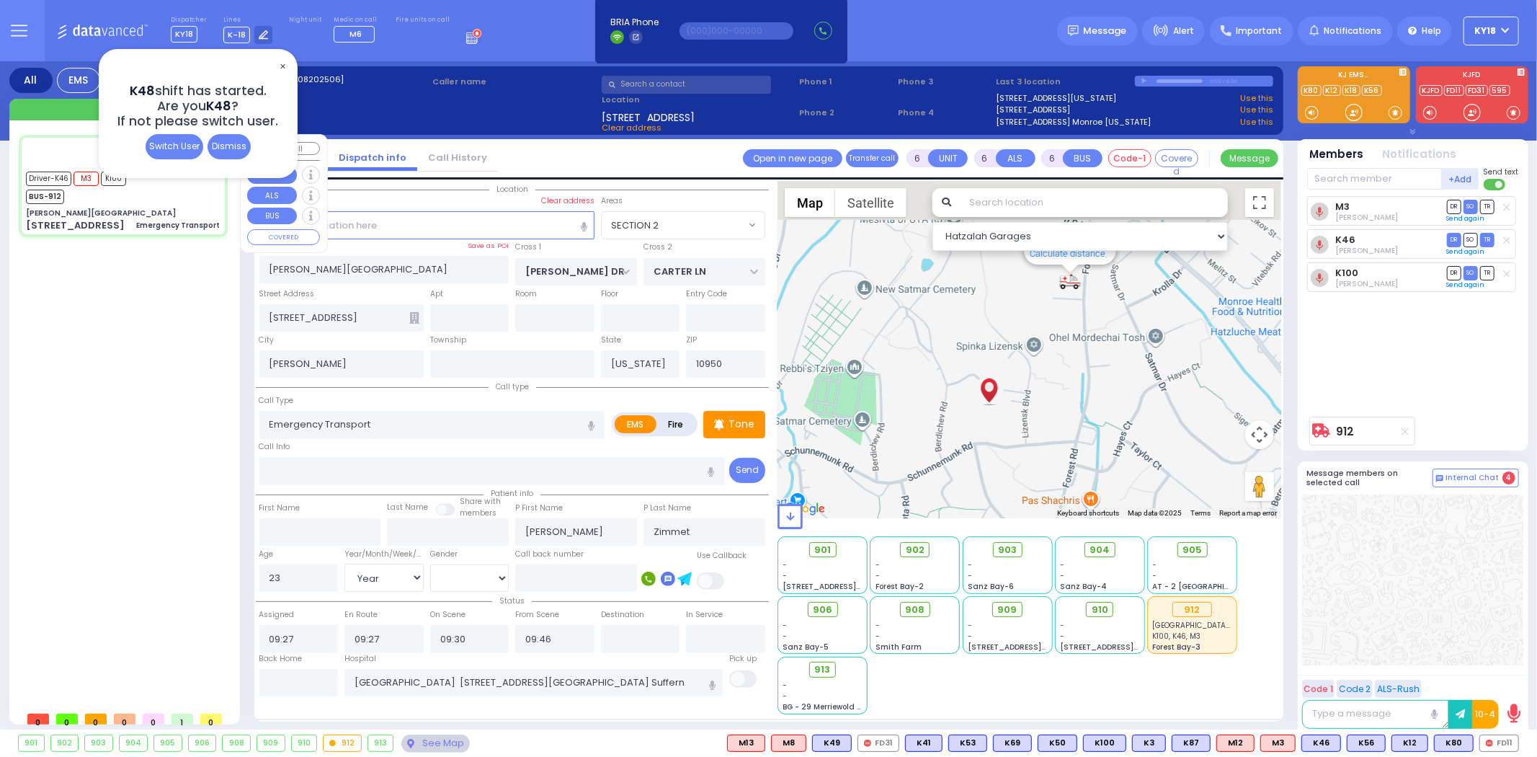
select select
radio input "true"
select select "Year"
select select "[DEMOGRAPHIC_DATA]"
type input "10:05"
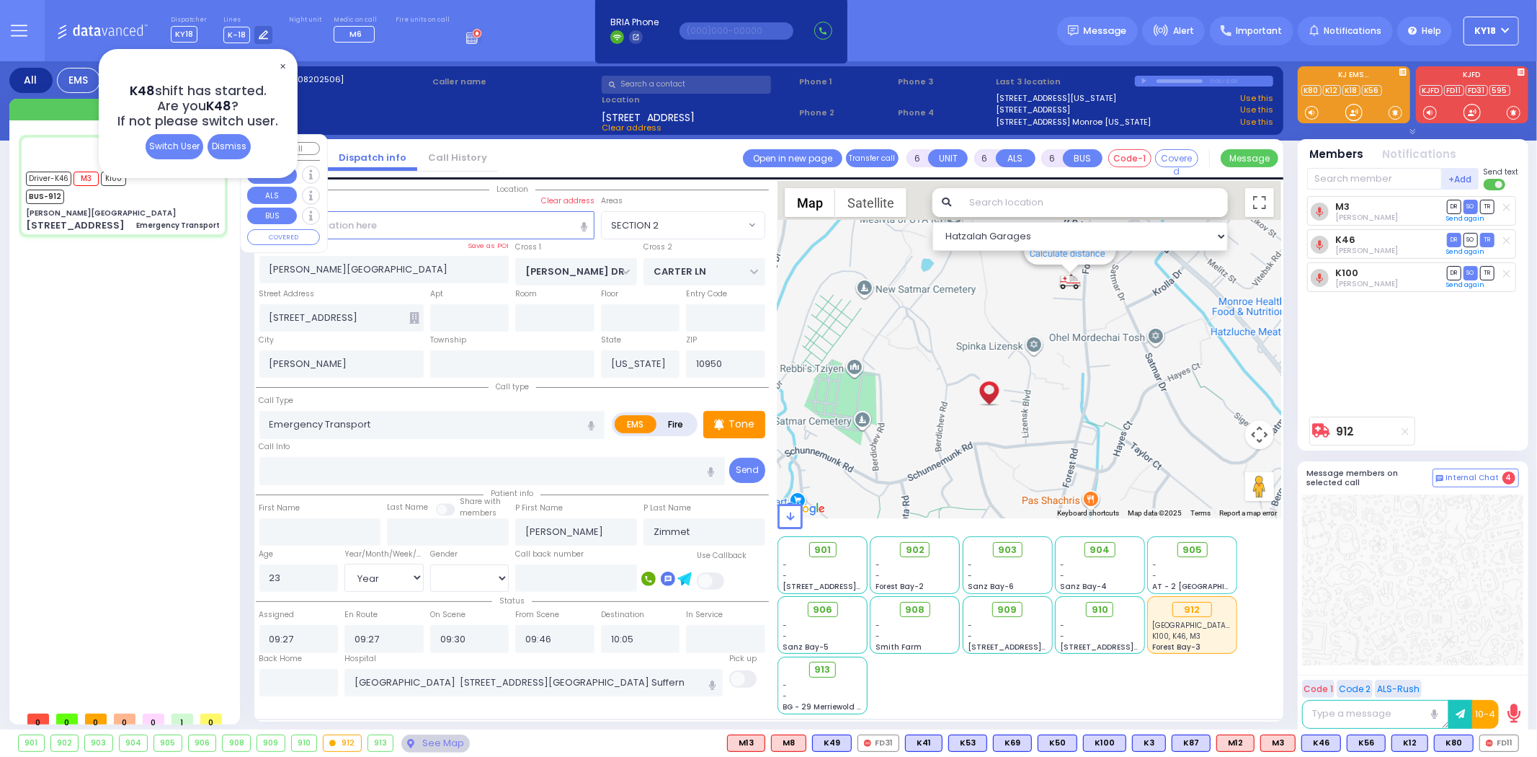
select select "Hatzalah Garages"
select select "SECTION 2"
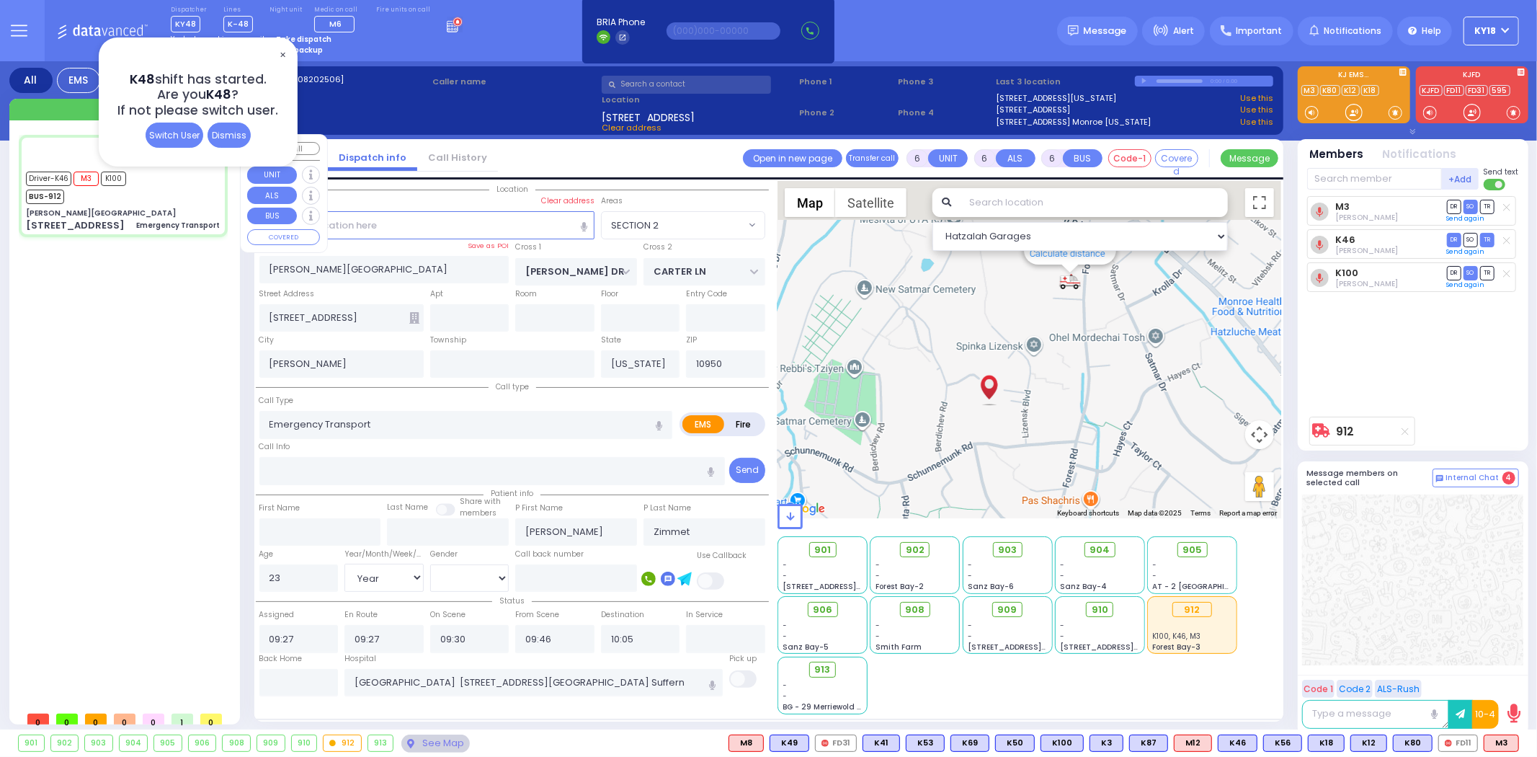
select select
radio input "true"
select select "Year"
select select "[DEMOGRAPHIC_DATA]"
type input "09:45"
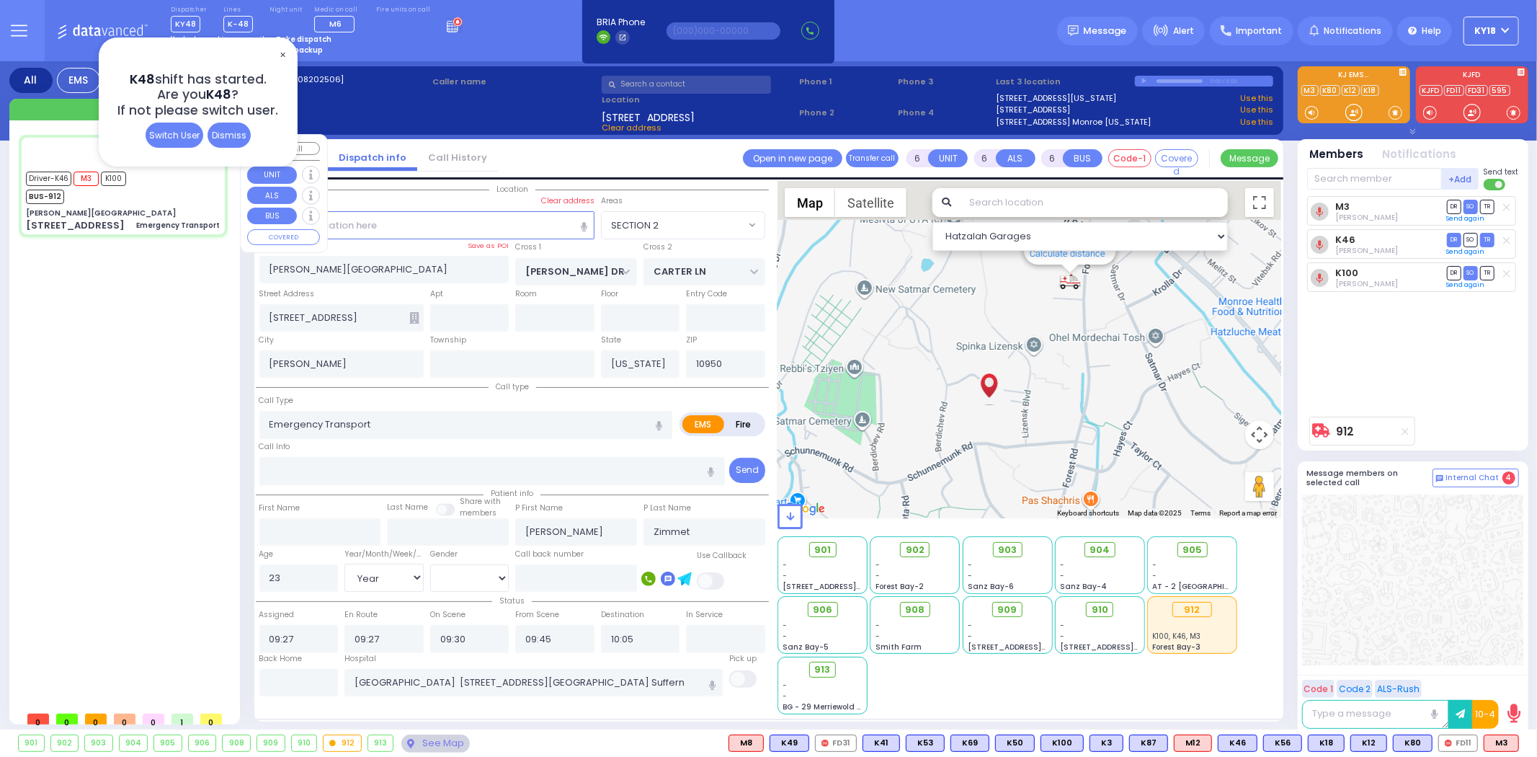
select select "Hatzalah Garages"
select select "SECTION 2"
select select
radio input "true"
select select "Year"
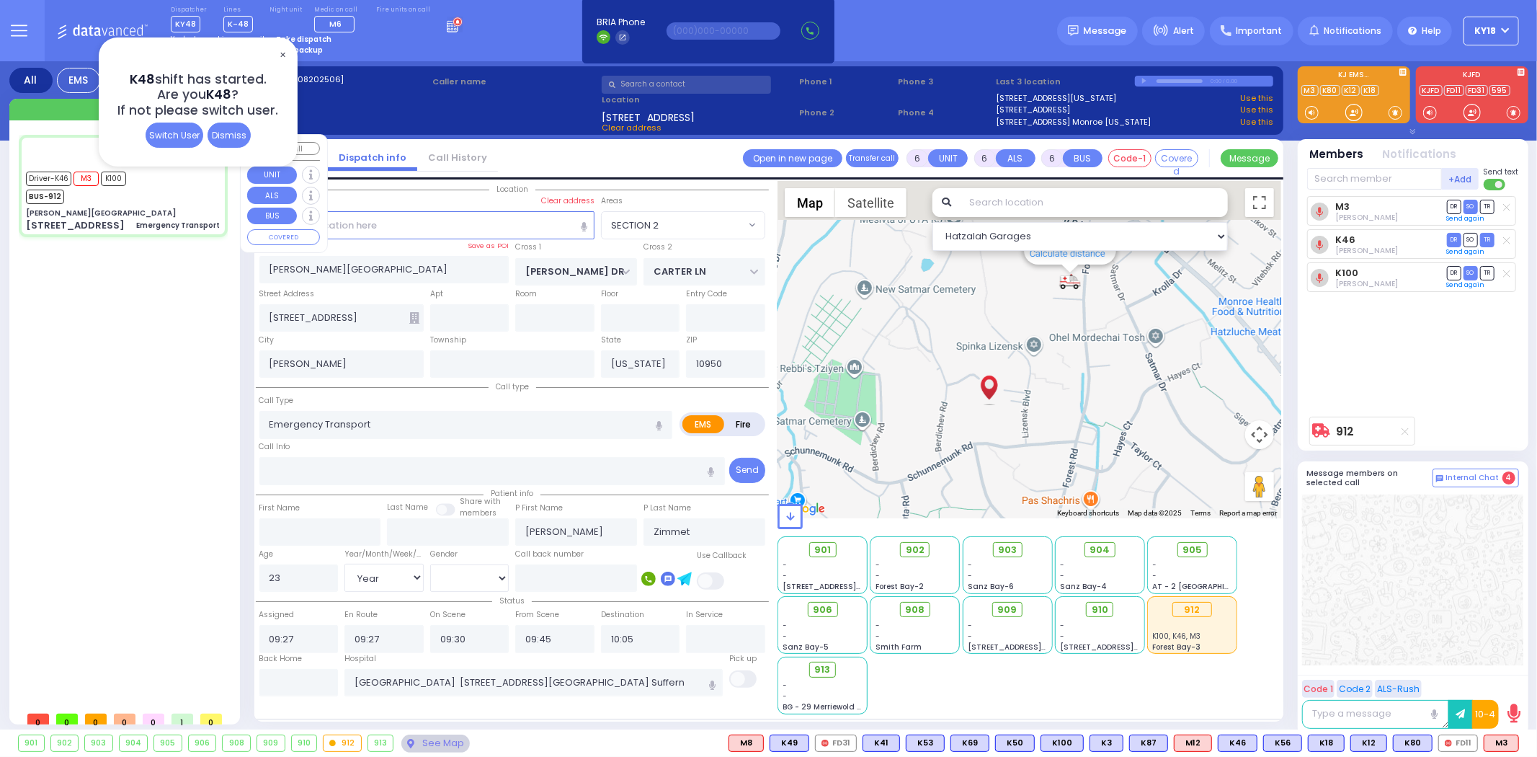
select select "[DEMOGRAPHIC_DATA]"
select select "Hatzalah Garages"
select select "SECTION 2"
